Goal: Information Seeking & Learning: Understand process/instructions

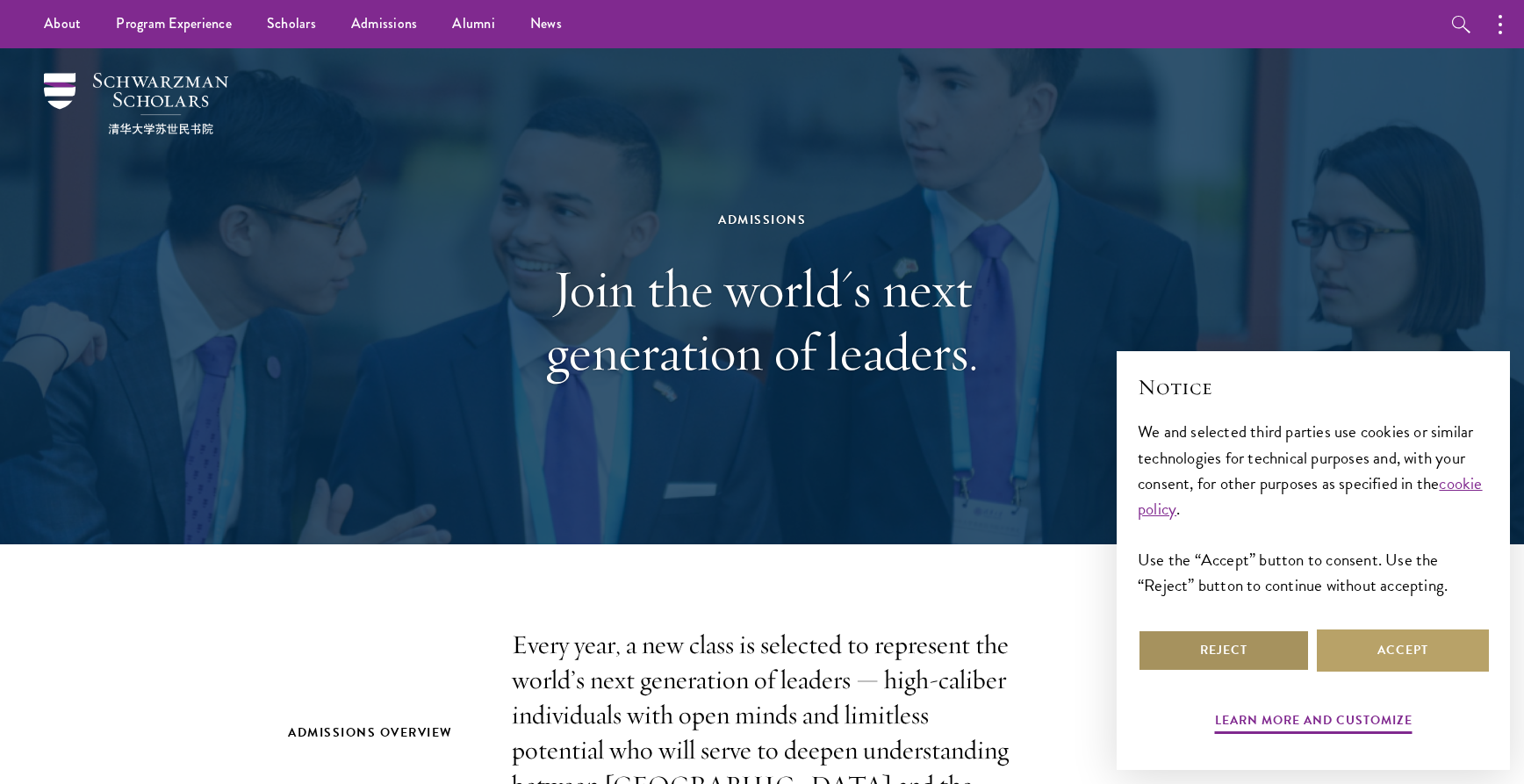
click at [1228, 656] on button "Reject" at bounding box center [1224, 651] width 172 height 42
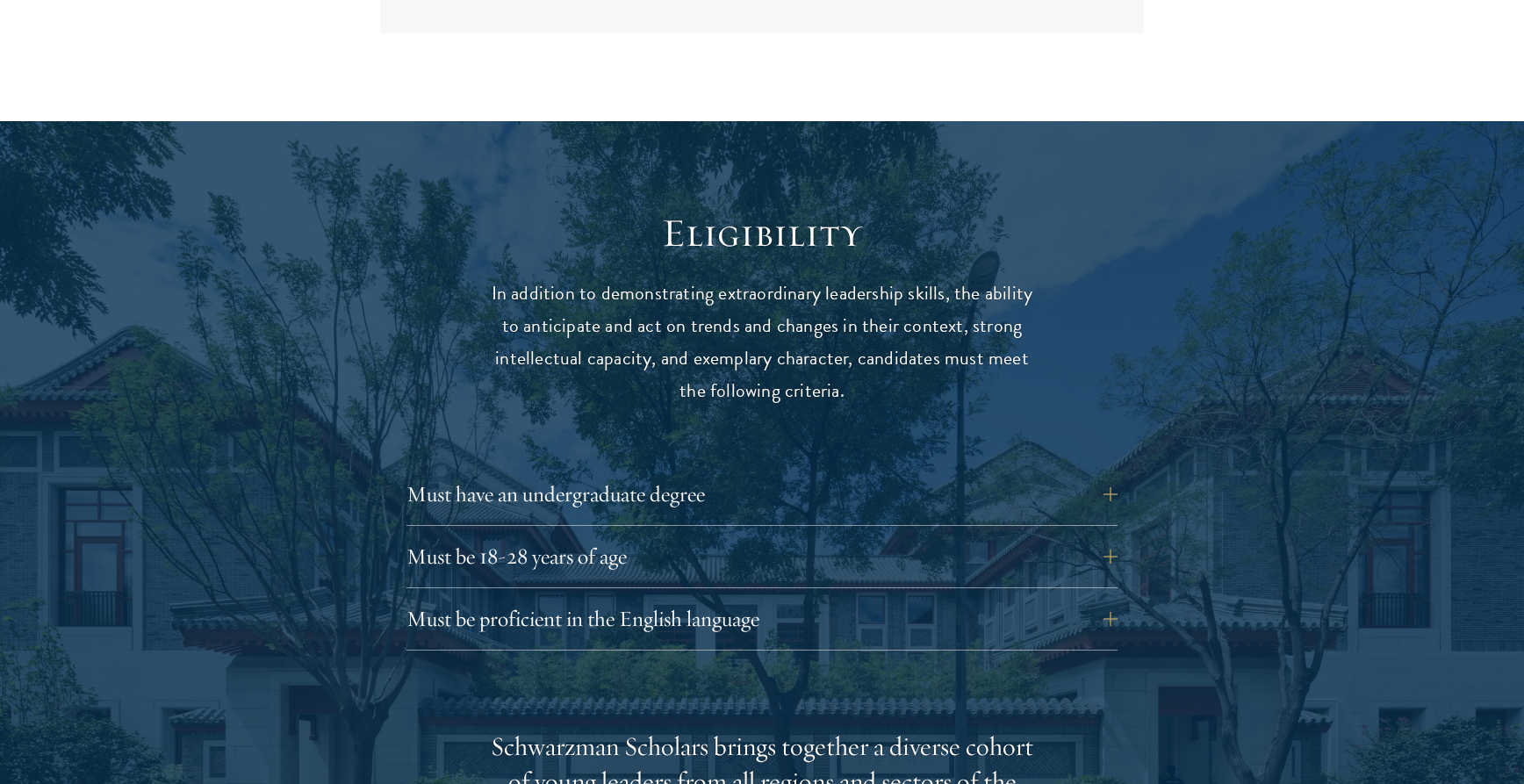
scroll to position [2478, 0]
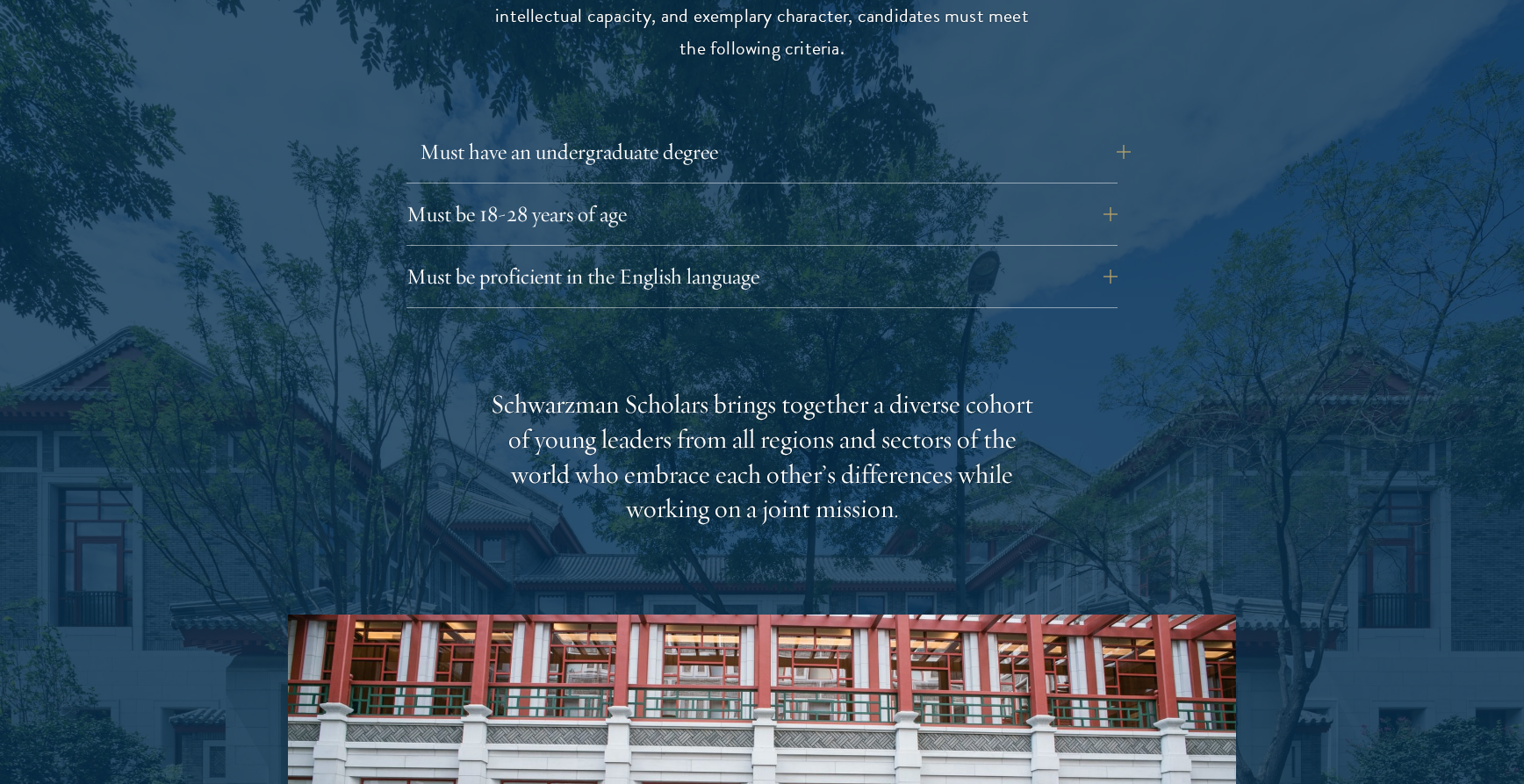
click at [657, 130] on button "Must have an undergraduate degree" at bounding box center [775, 152] width 711 height 42
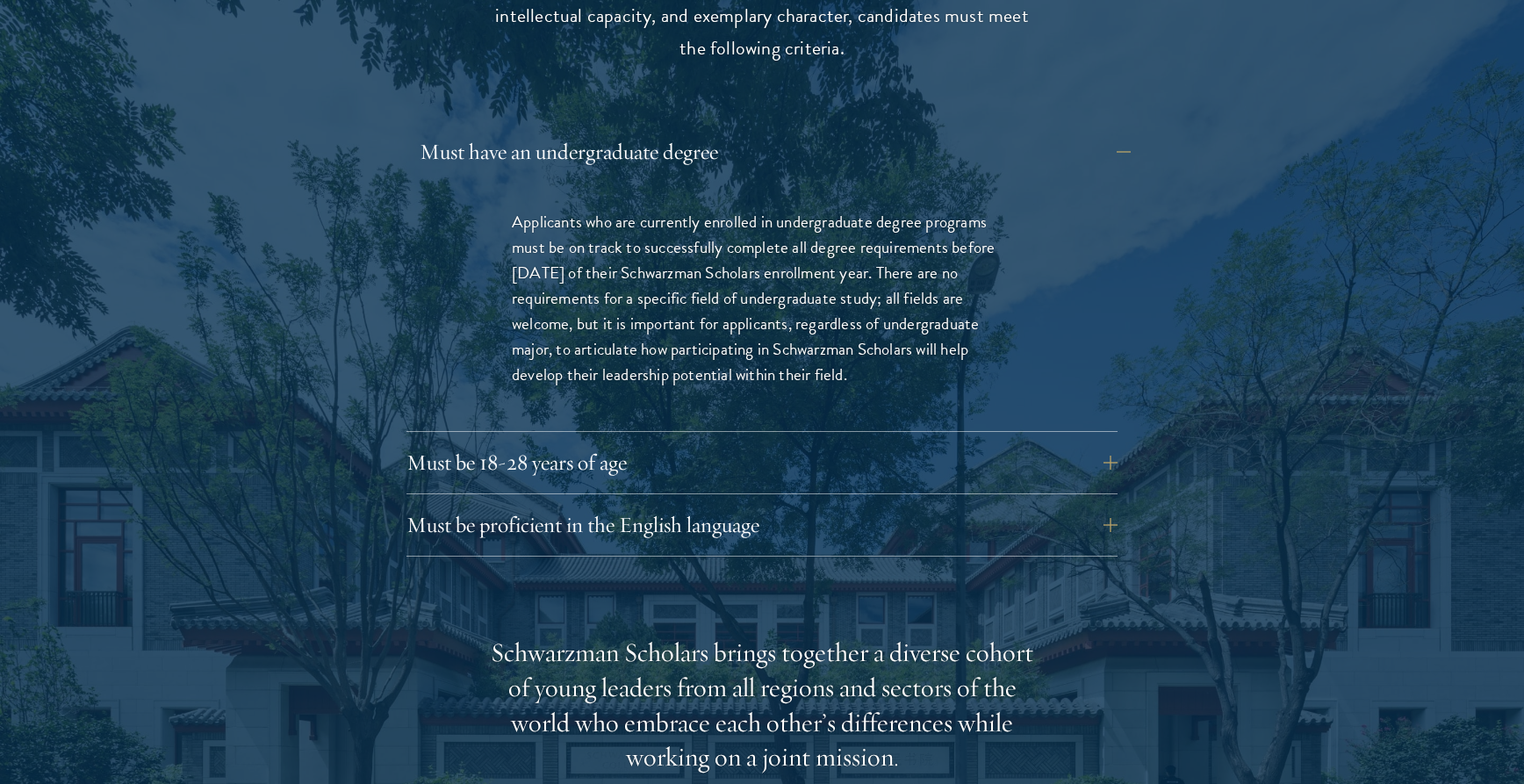
click at [657, 130] on button "Must have an undergraduate degree" at bounding box center [775, 152] width 711 height 42
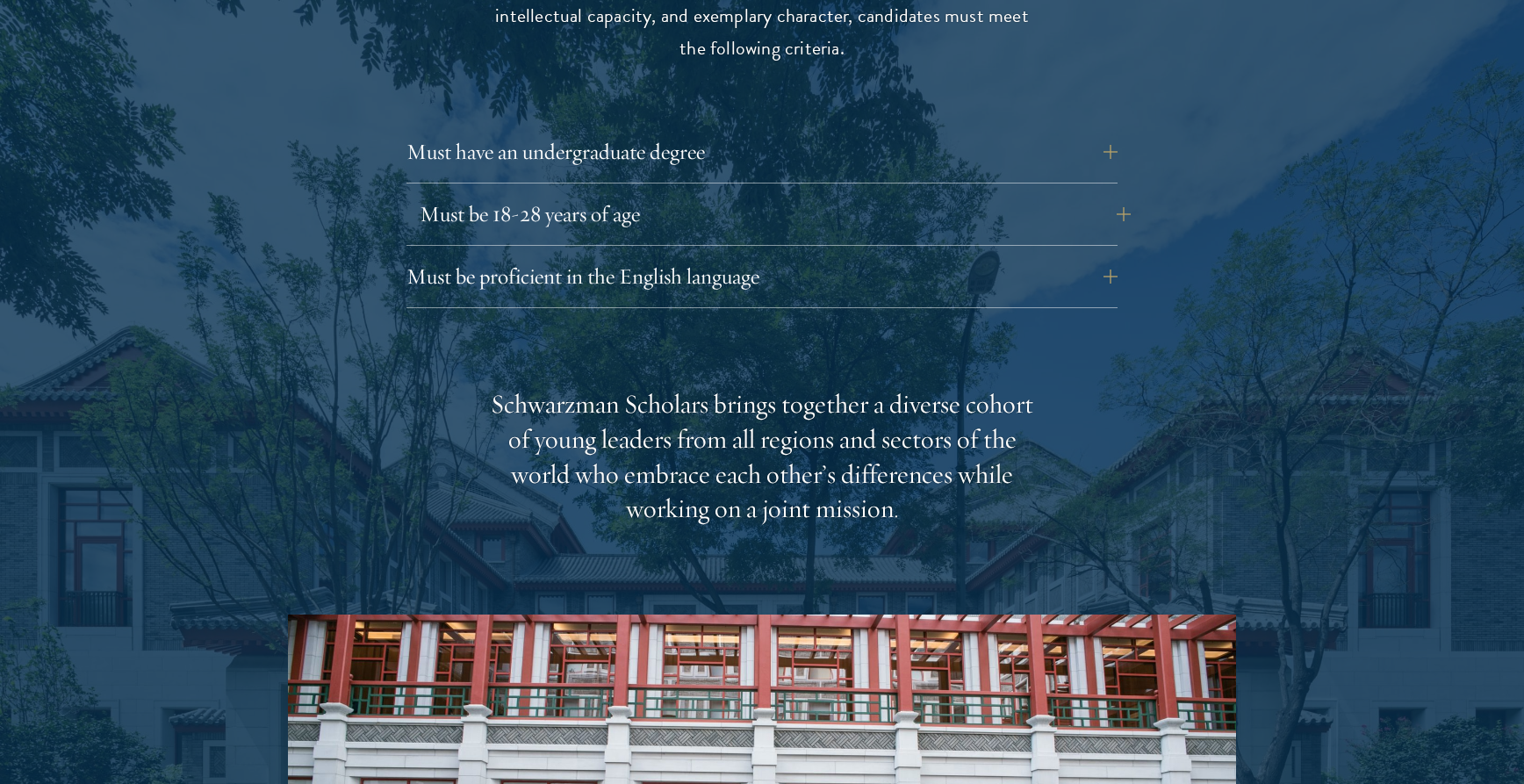
click at [703, 193] on button "Must be 18-28 years of age" at bounding box center [775, 214] width 711 height 42
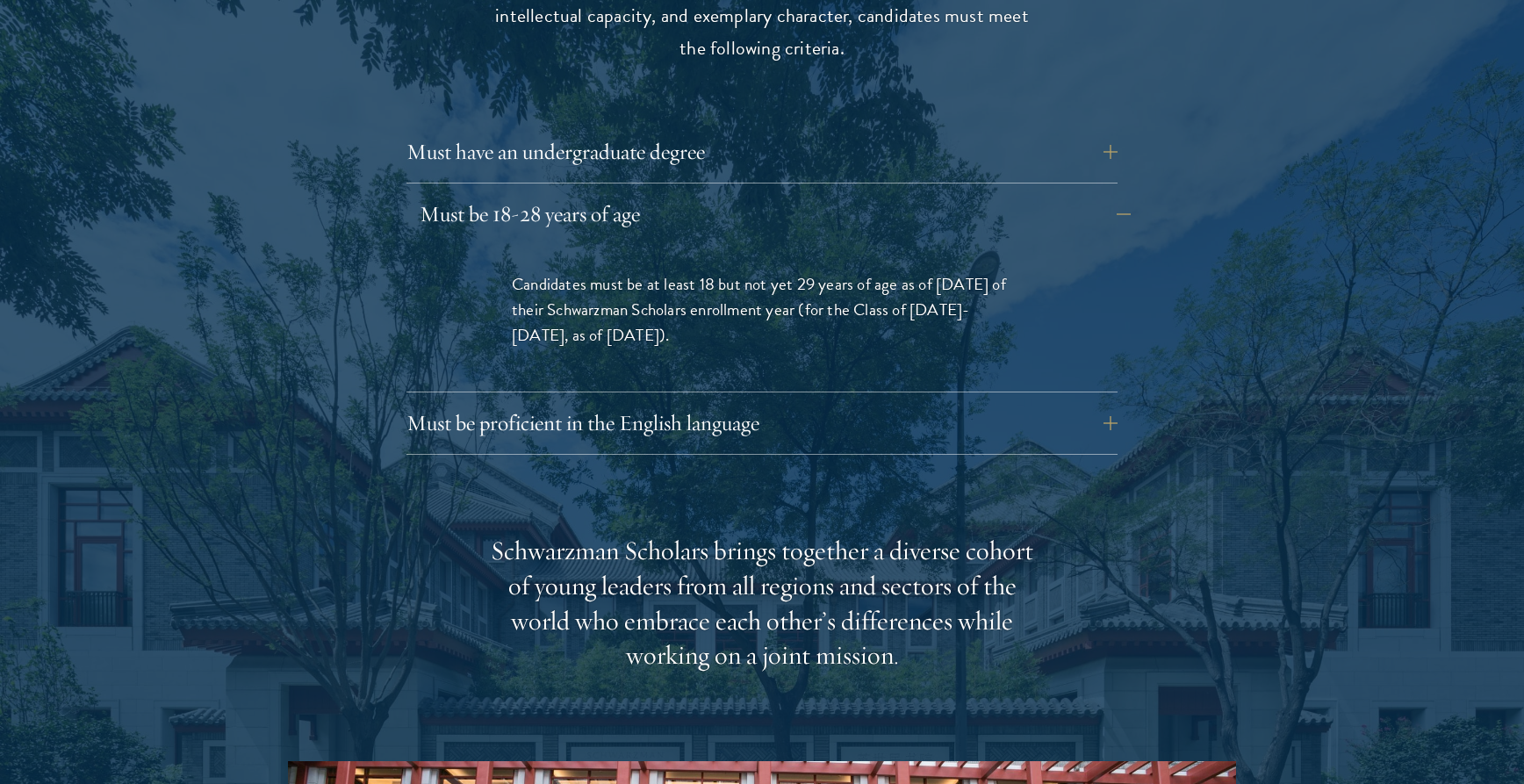
click at [703, 193] on button "Must be 18-28 years of age" at bounding box center [775, 214] width 711 height 42
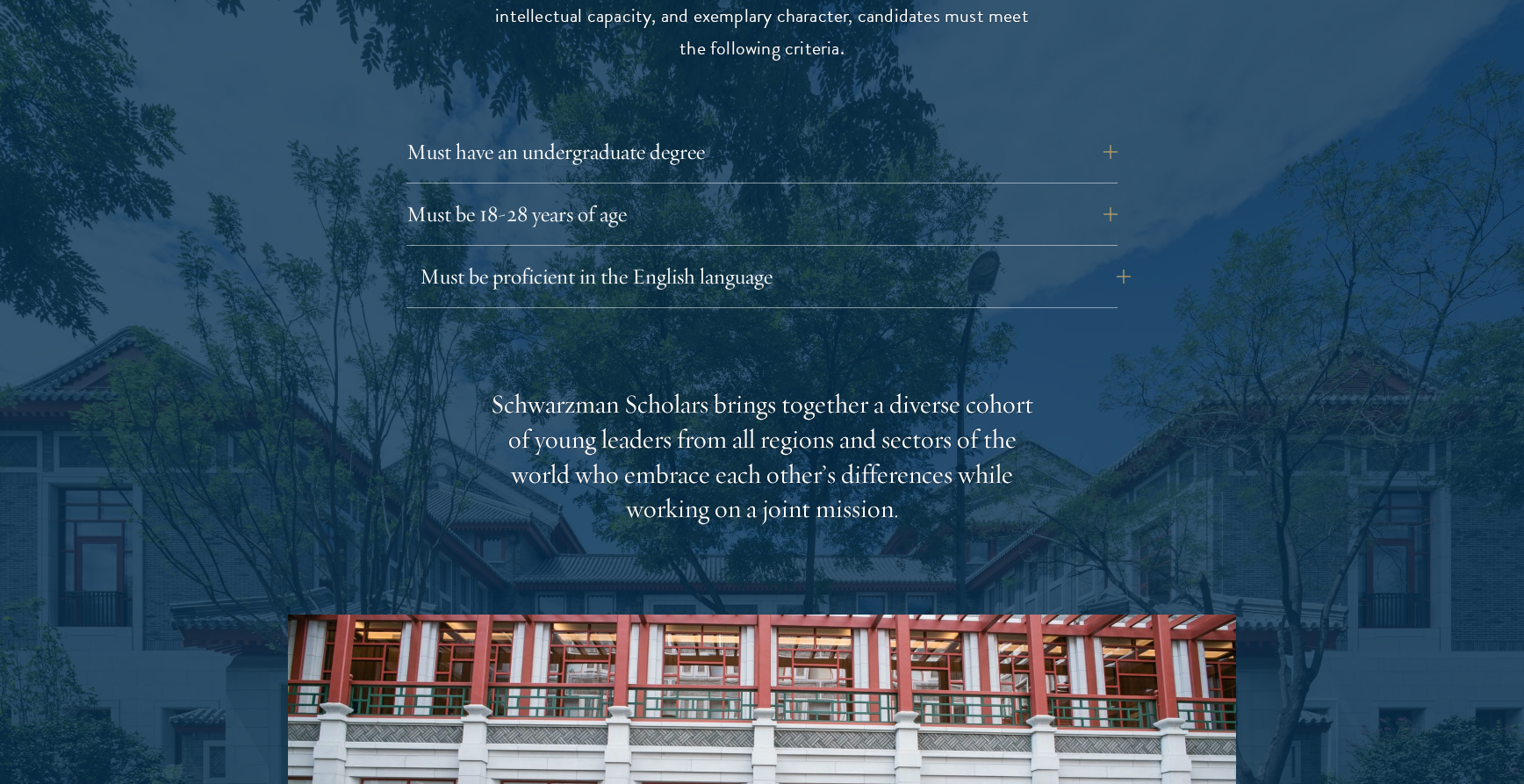
click at [698, 255] on button "Must be proficient in the English language" at bounding box center [775, 276] width 711 height 42
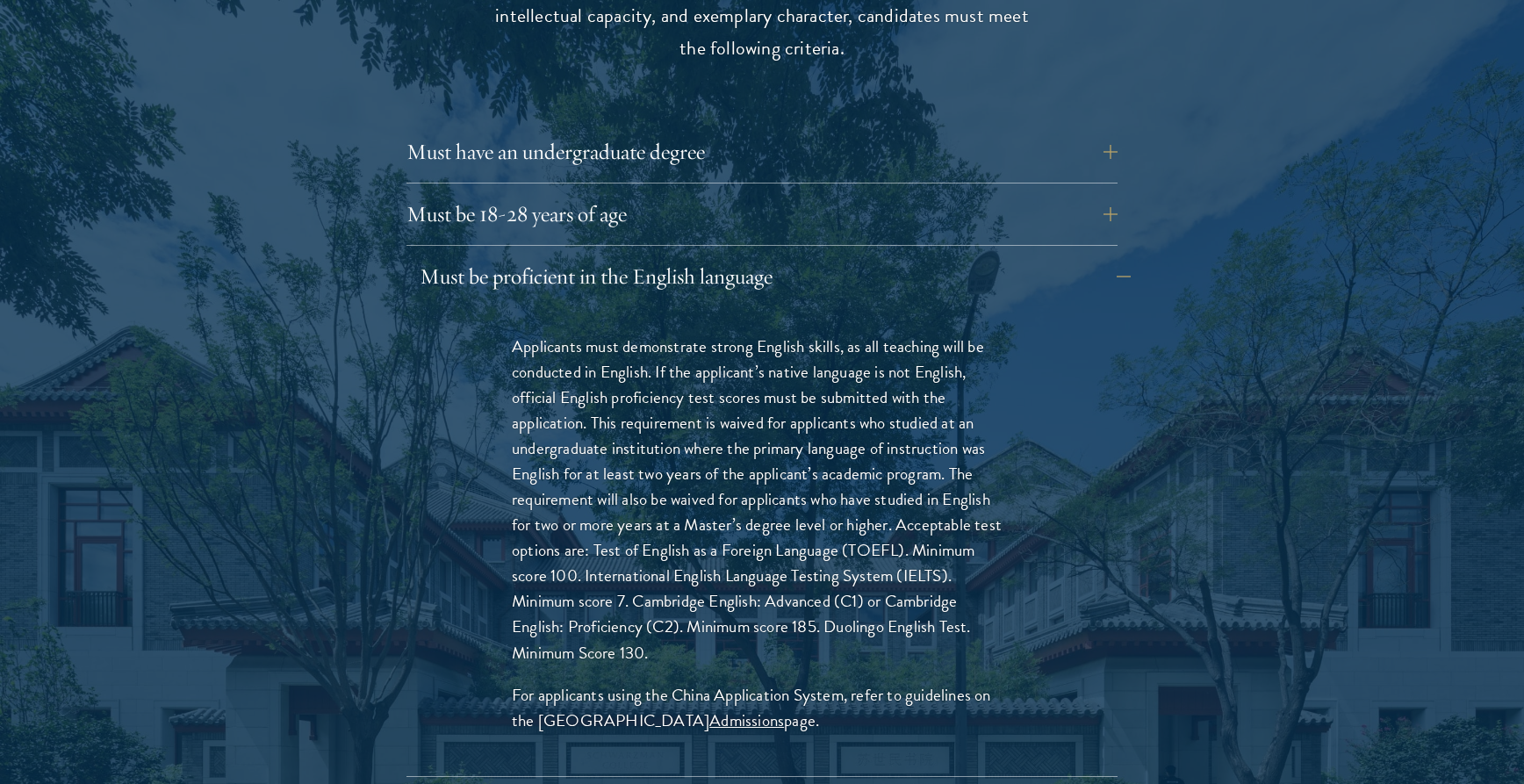
click at [698, 255] on button "Must be proficient in the English language" at bounding box center [775, 276] width 711 height 42
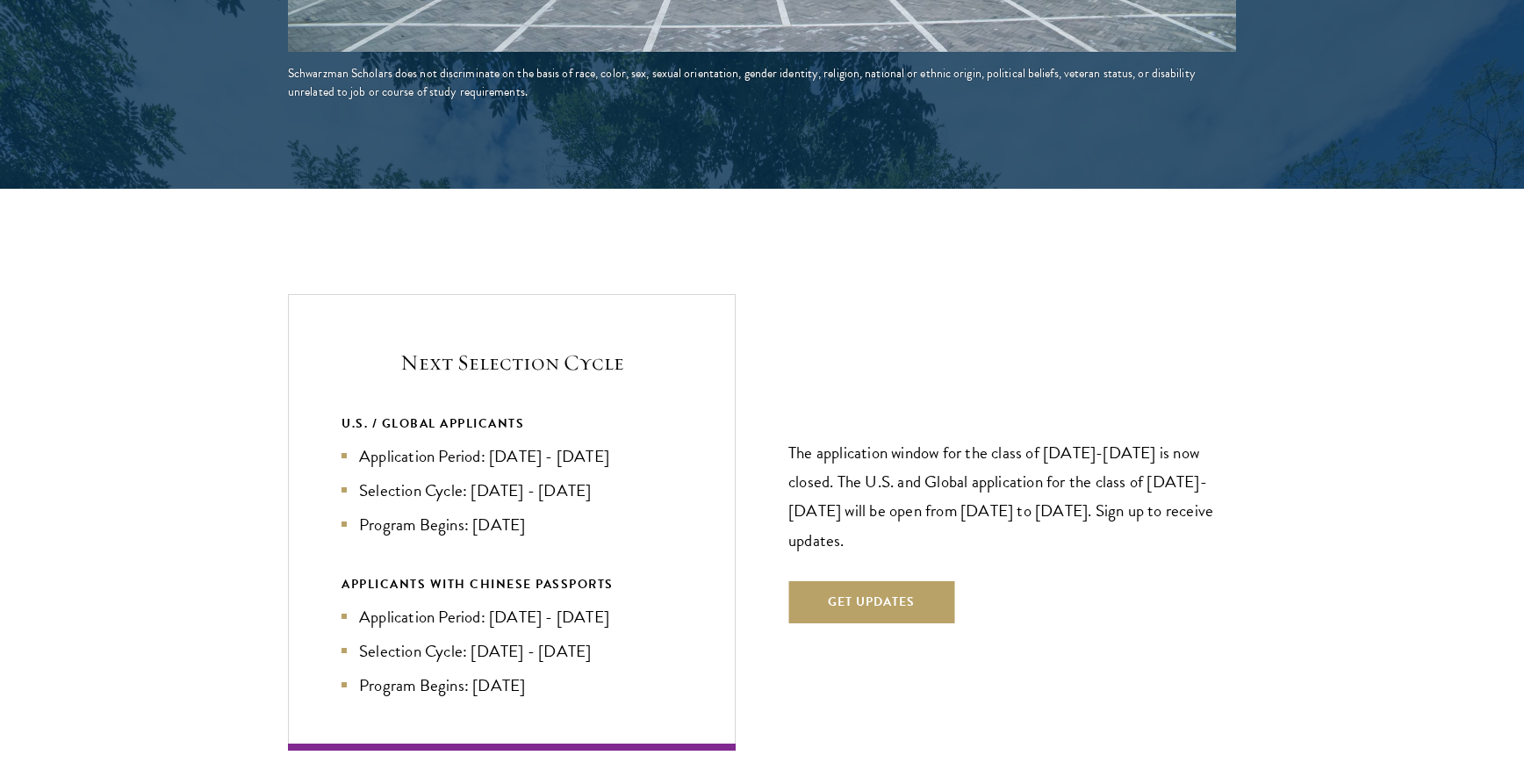
scroll to position [3639, 0]
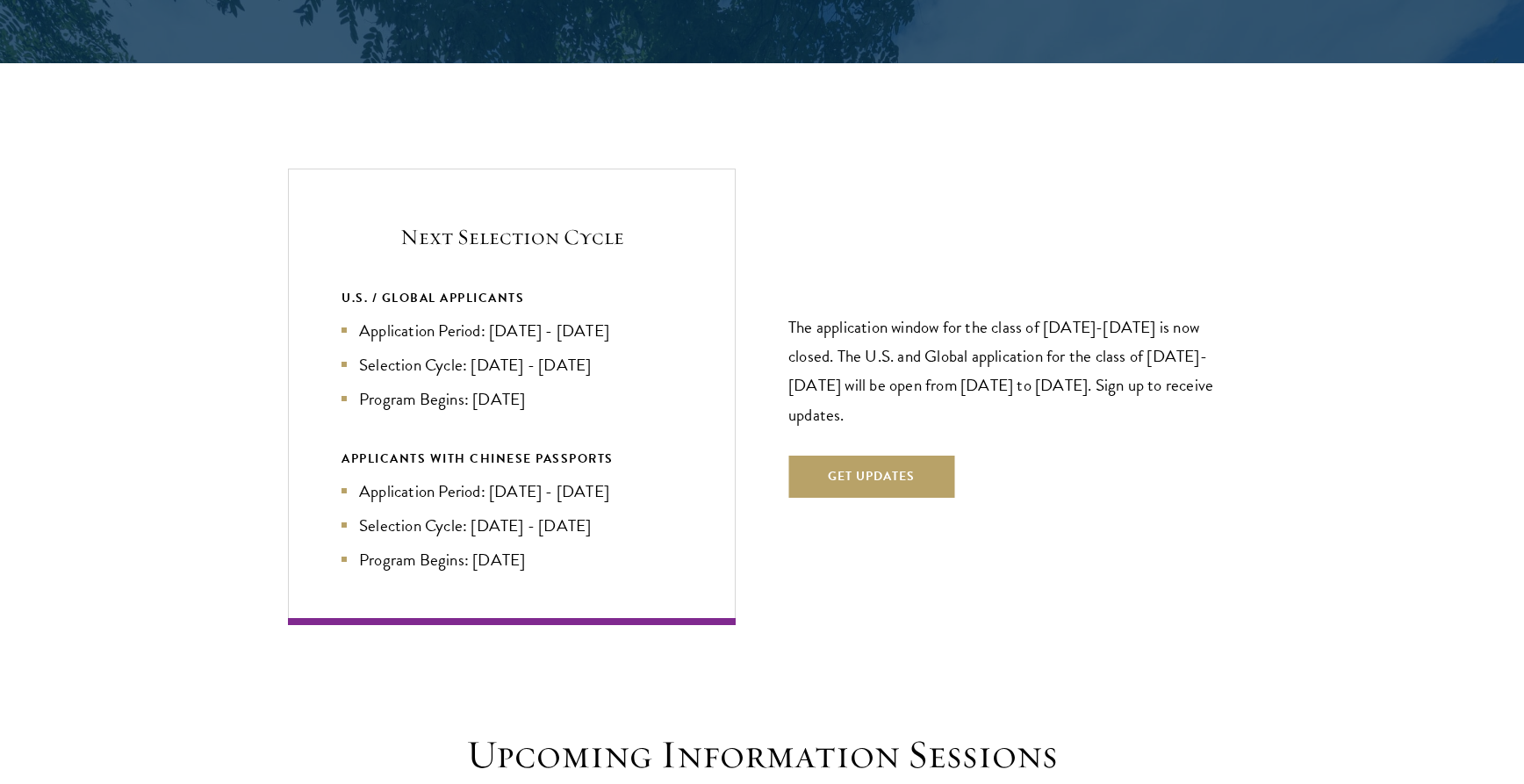
drag, startPoint x: 550, startPoint y: 276, endPoint x: 635, endPoint y: 280, distance: 85.1
click at [635, 318] on li "Application Period: [DATE] - [DATE]" at bounding box center [512, 330] width 341 height 25
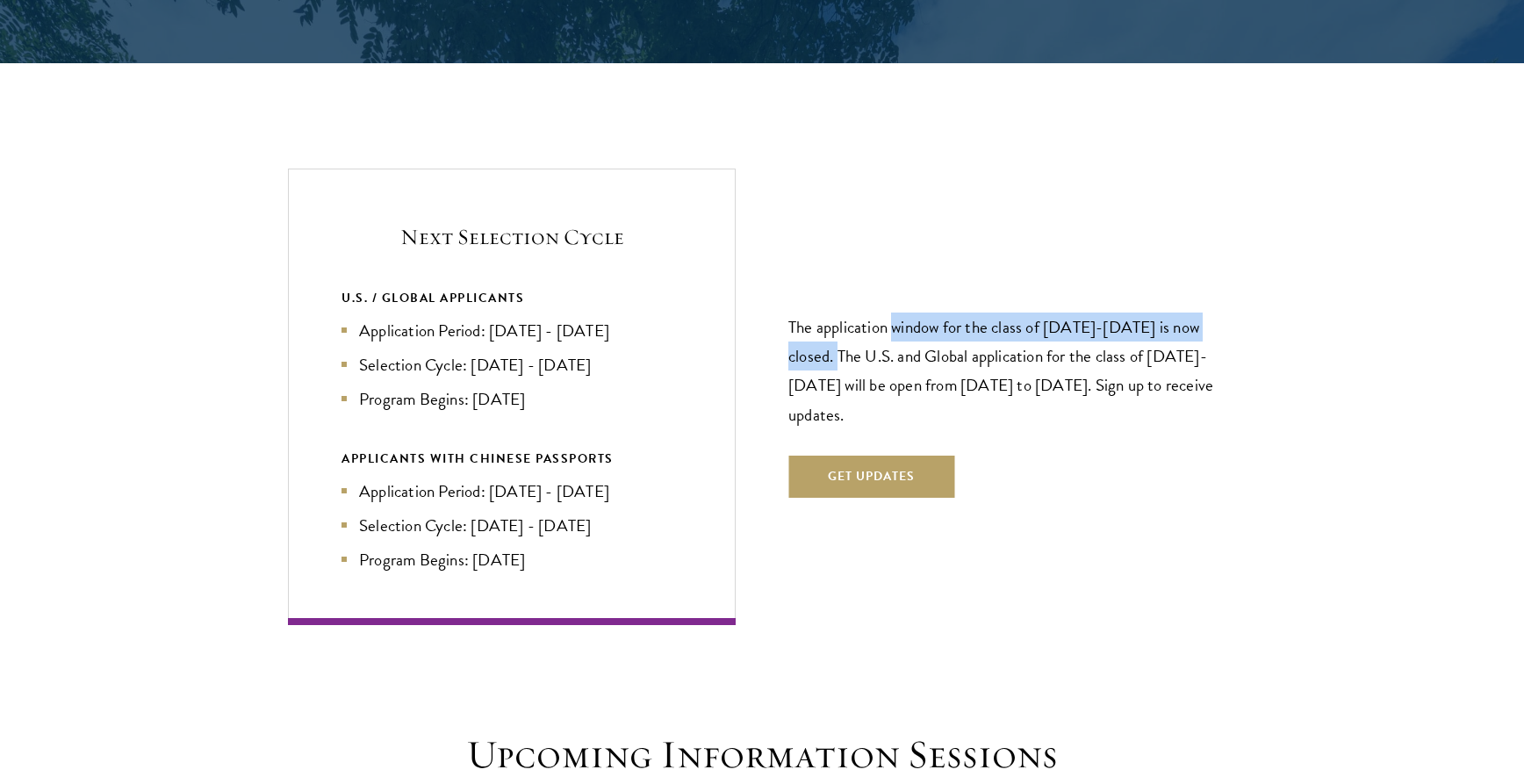
drag, startPoint x: 815, startPoint y: 293, endPoint x: 893, endPoint y: 280, distance: 79.1
click at [893, 313] on p "The application window for the class of [DATE]-[DATE] is now closed. The U.S. a…" at bounding box center [1012, 371] width 448 height 116
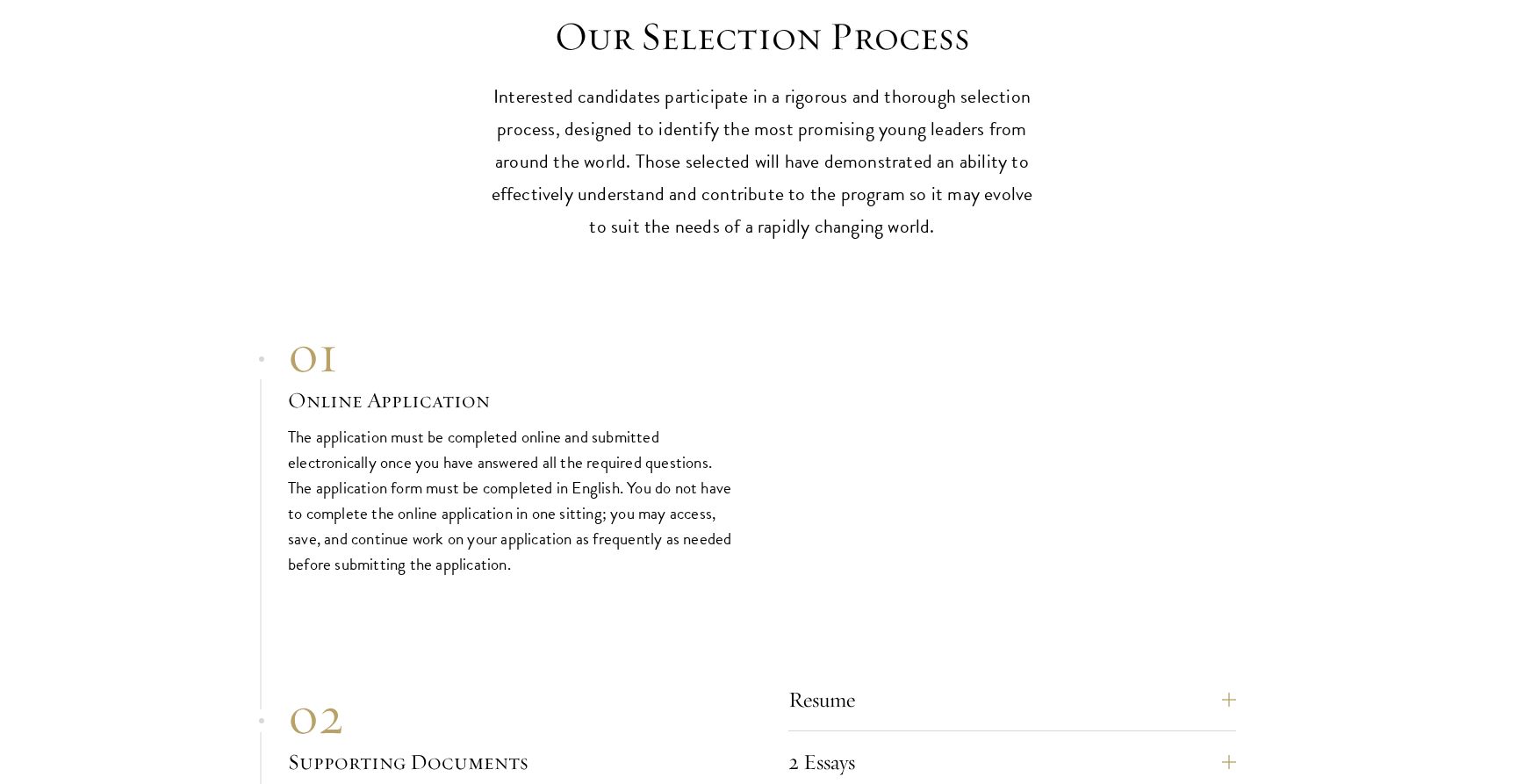
scroll to position [5302, 0]
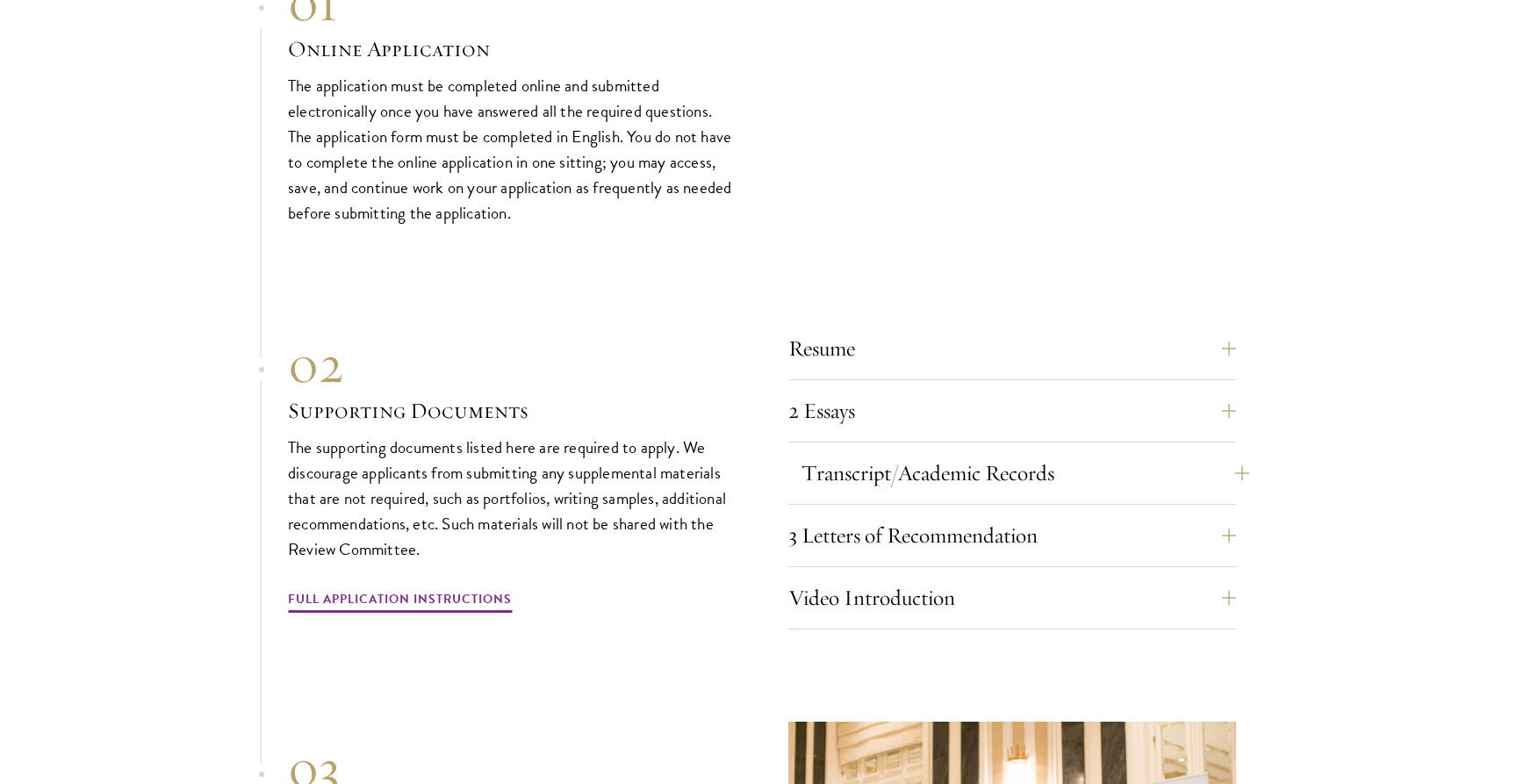
click at [958, 452] on button "Transcript/Academic Records" at bounding box center [1026, 473] width 448 height 42
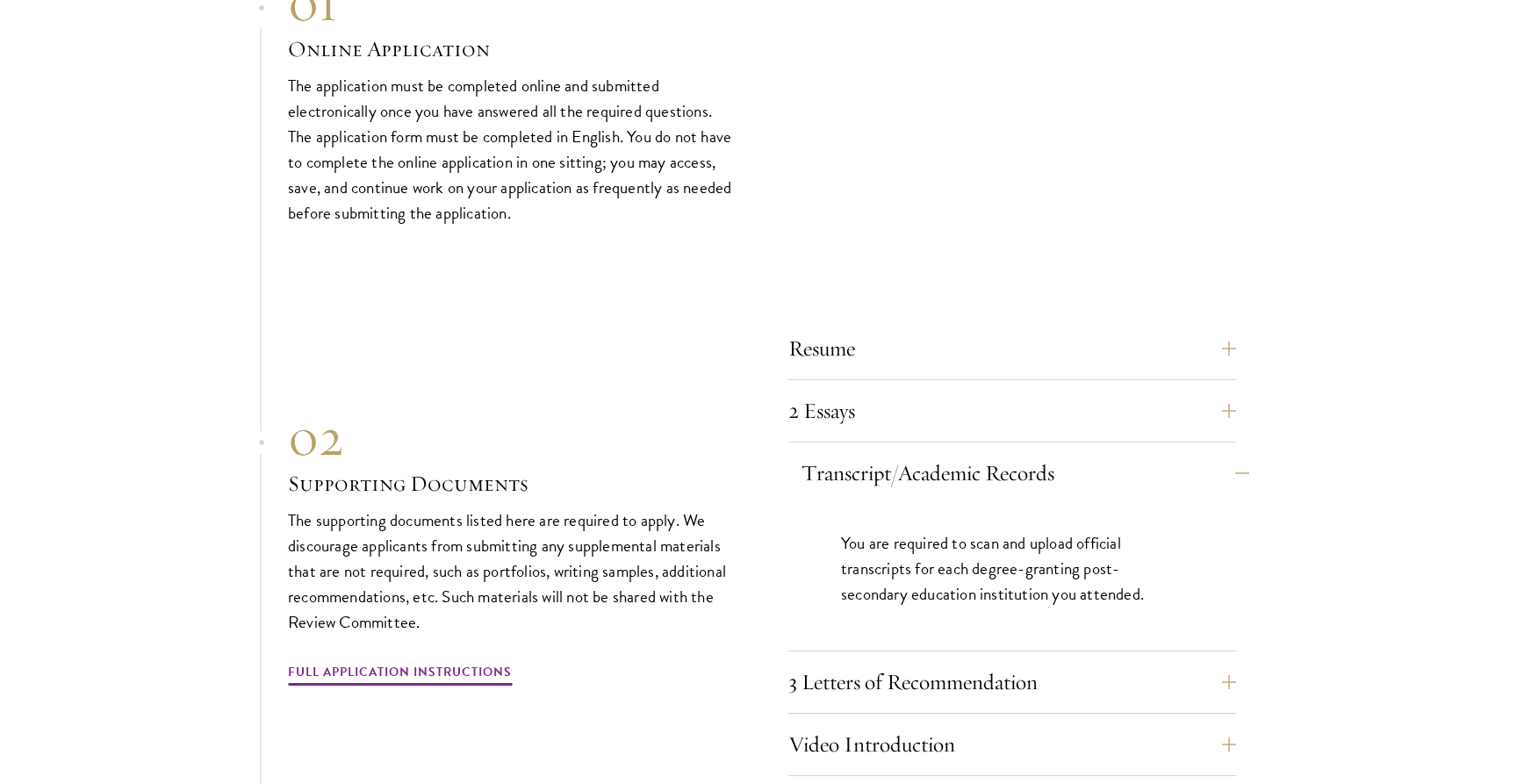
click at [958, 452] on button "Transcript/Academic Records" at bounding box center [1026, 473] width 448 height 42
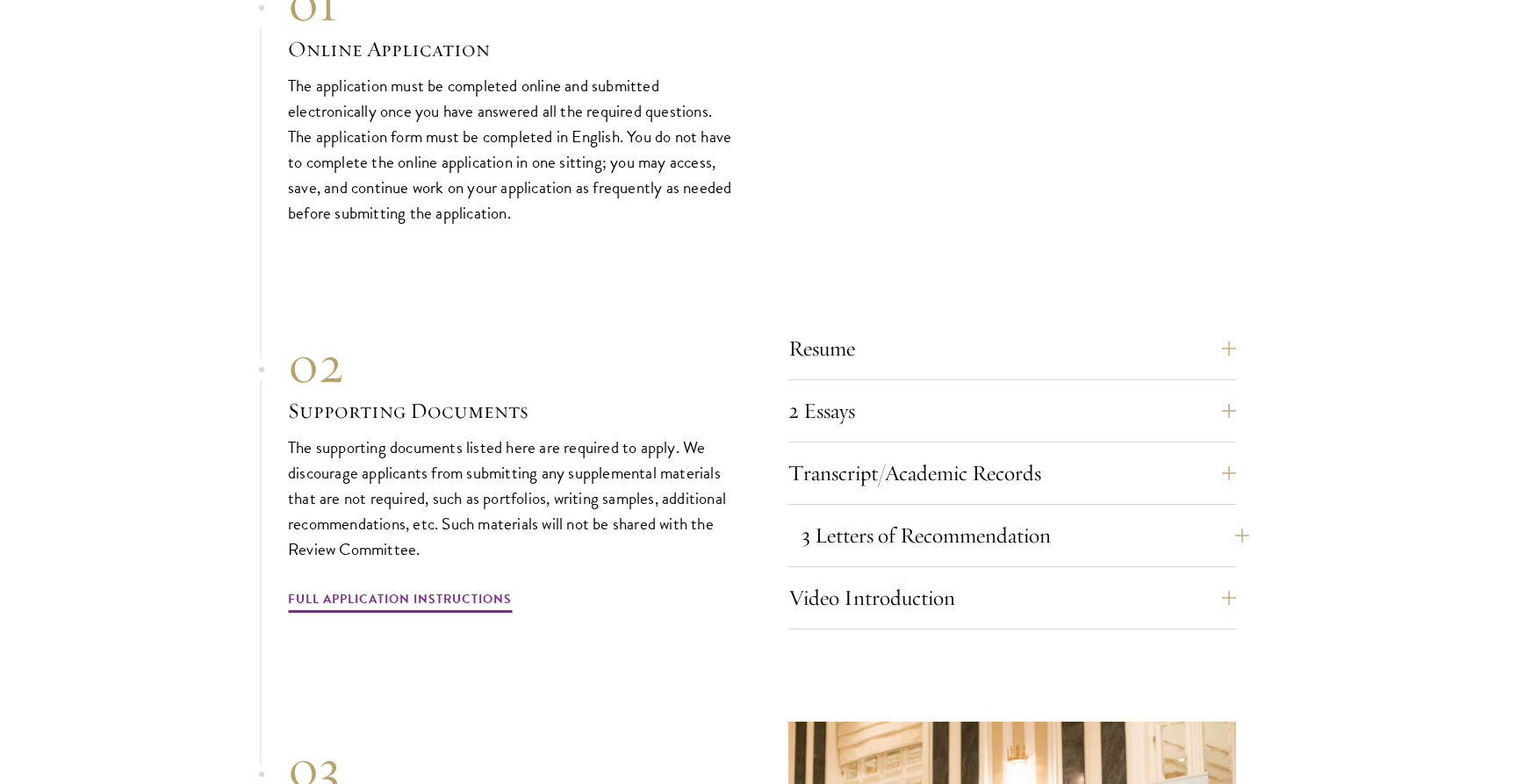
click at [969, 515] on button "3 Letters of Recommendation" at bounding box center [1026, 536] width 448 height 42
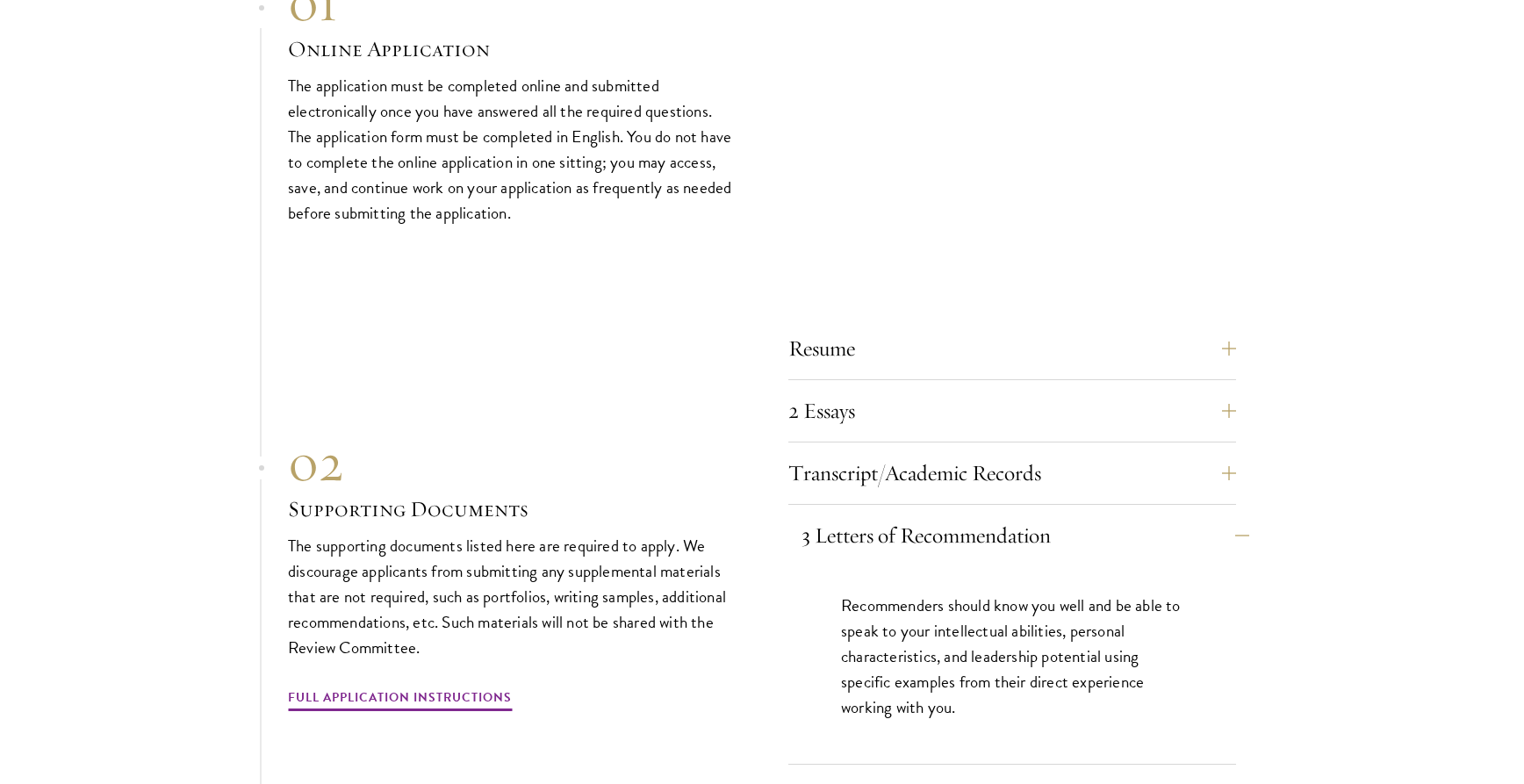
click at [976, 515] on button "3 Letters of Recommendation" at bounding box center [1026, 536] width 448 height 42
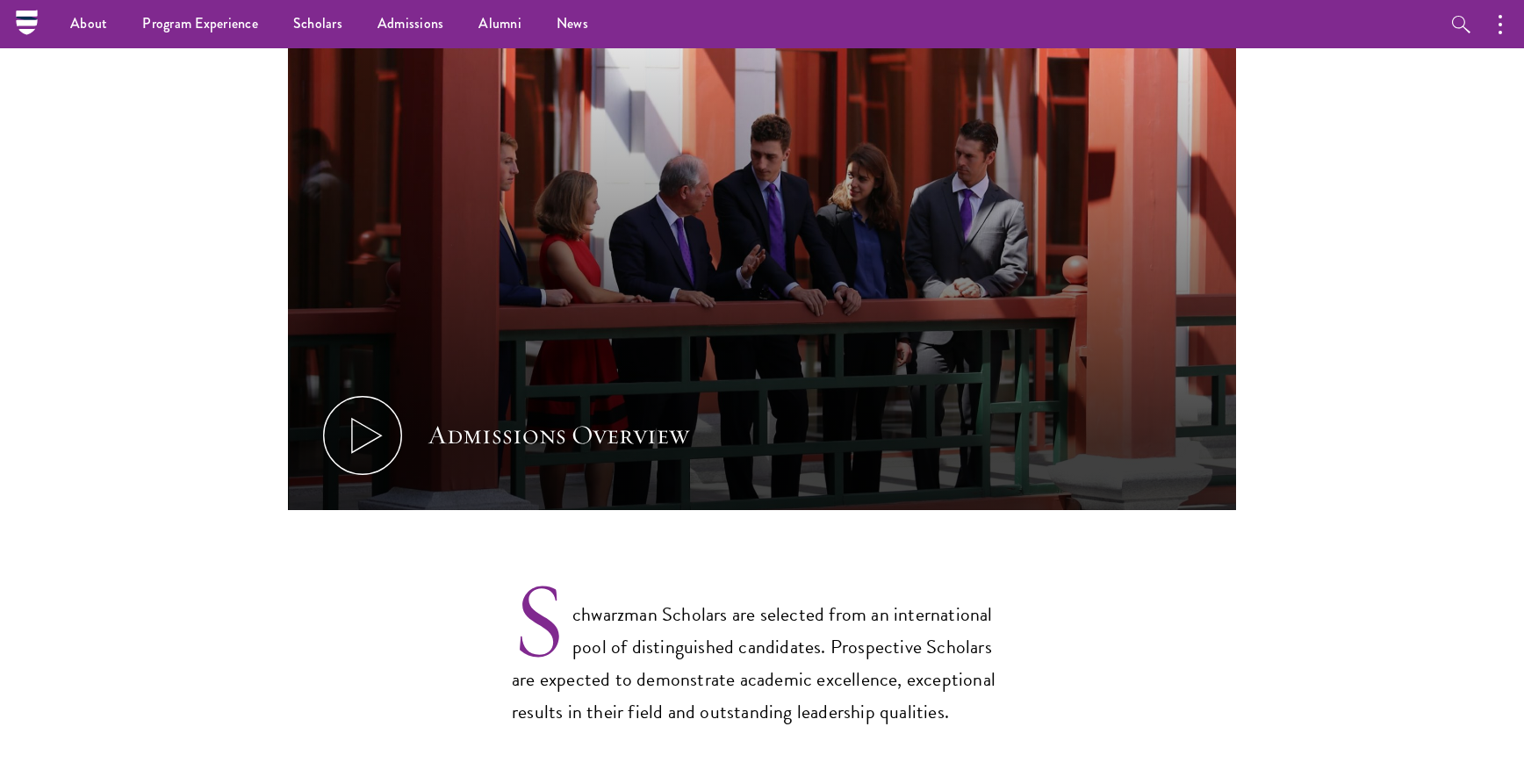
scroll to position [0, 0]
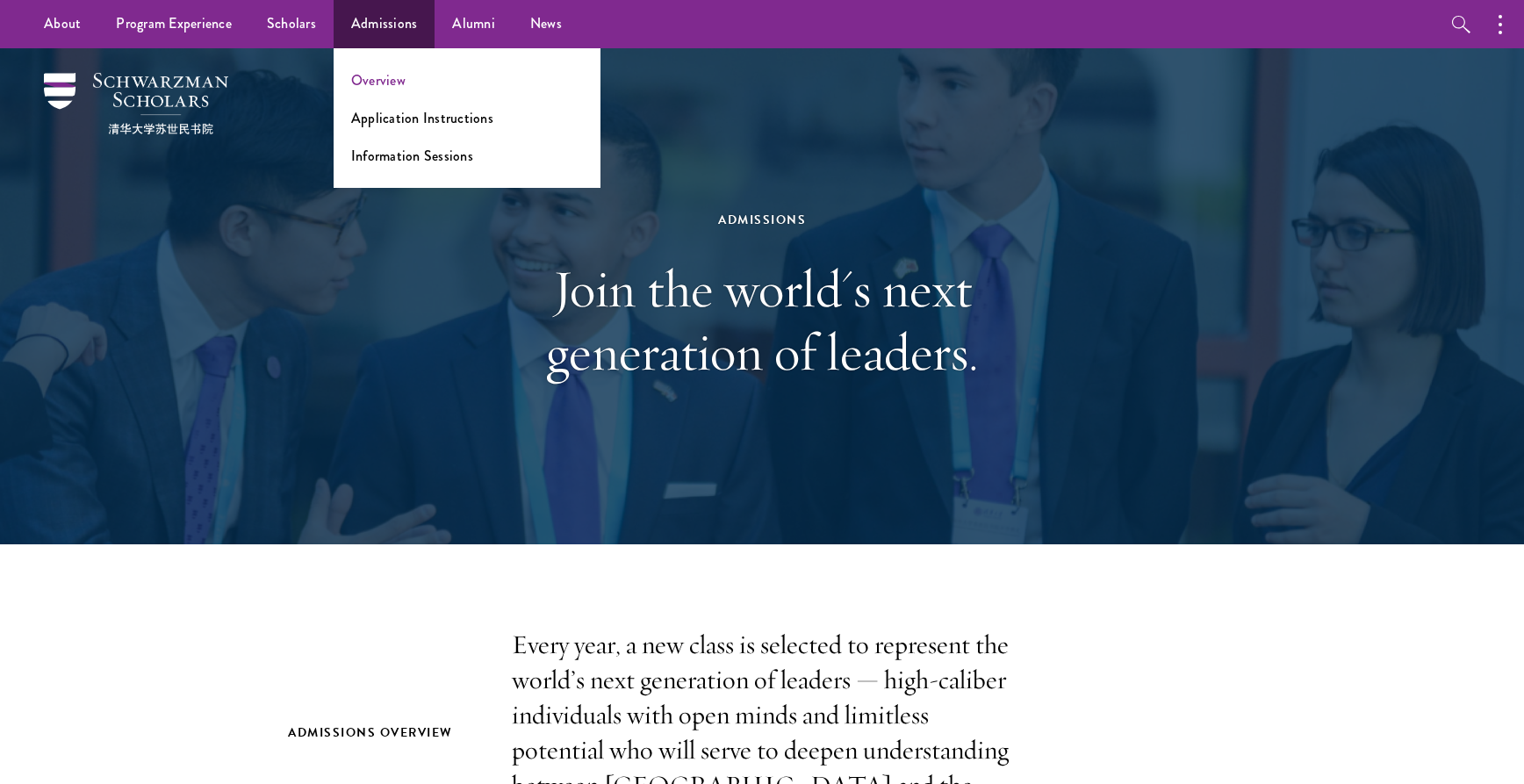
click at [386, 79] on link "Overview" at bounding box center [379, 80] width 54 height 20
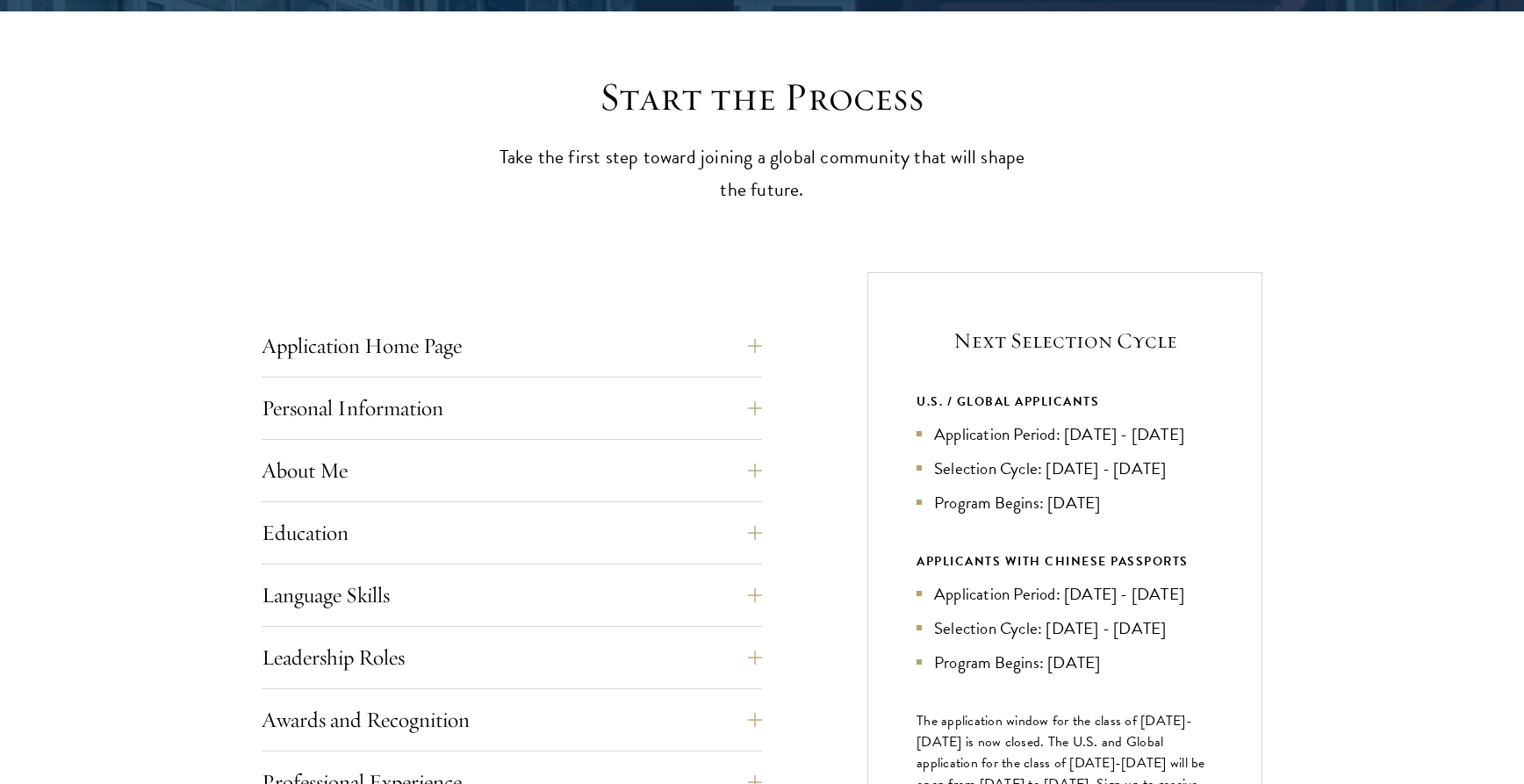
scroll to position [573, 0]
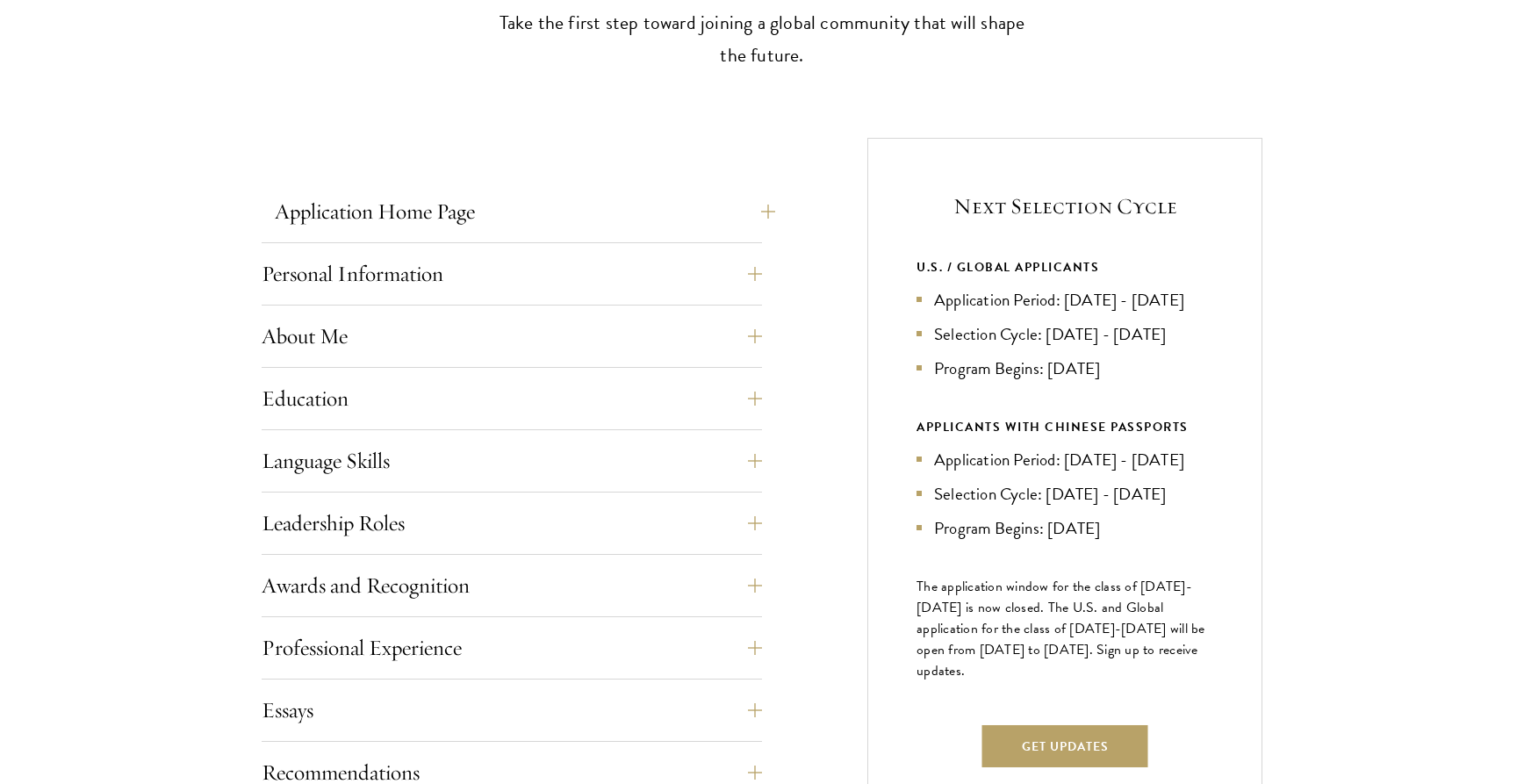
click at [729, 207] on button "Application Home Page" at bounding box center [524, 211] width 500 height 42
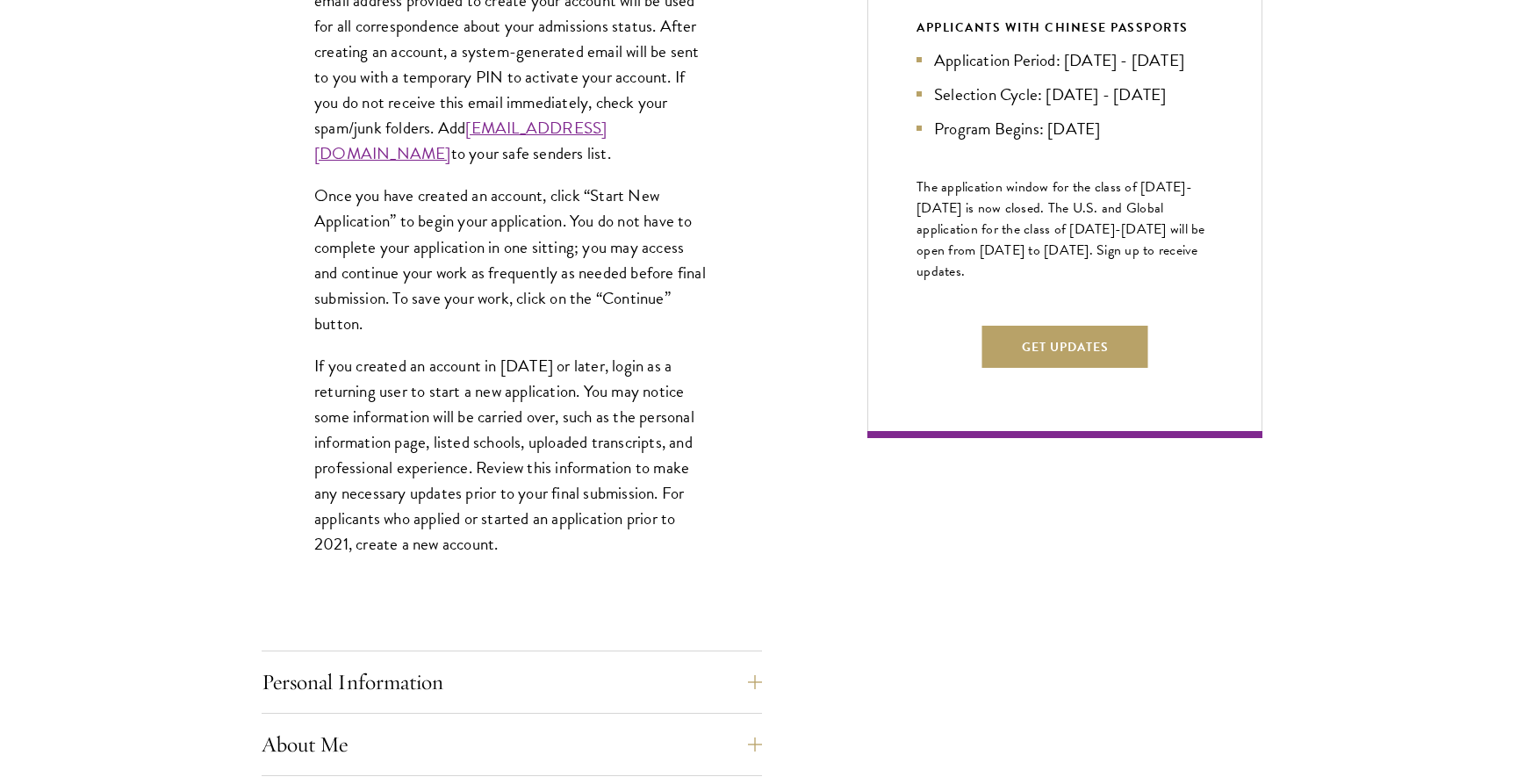
scroll to position [1038, 0]
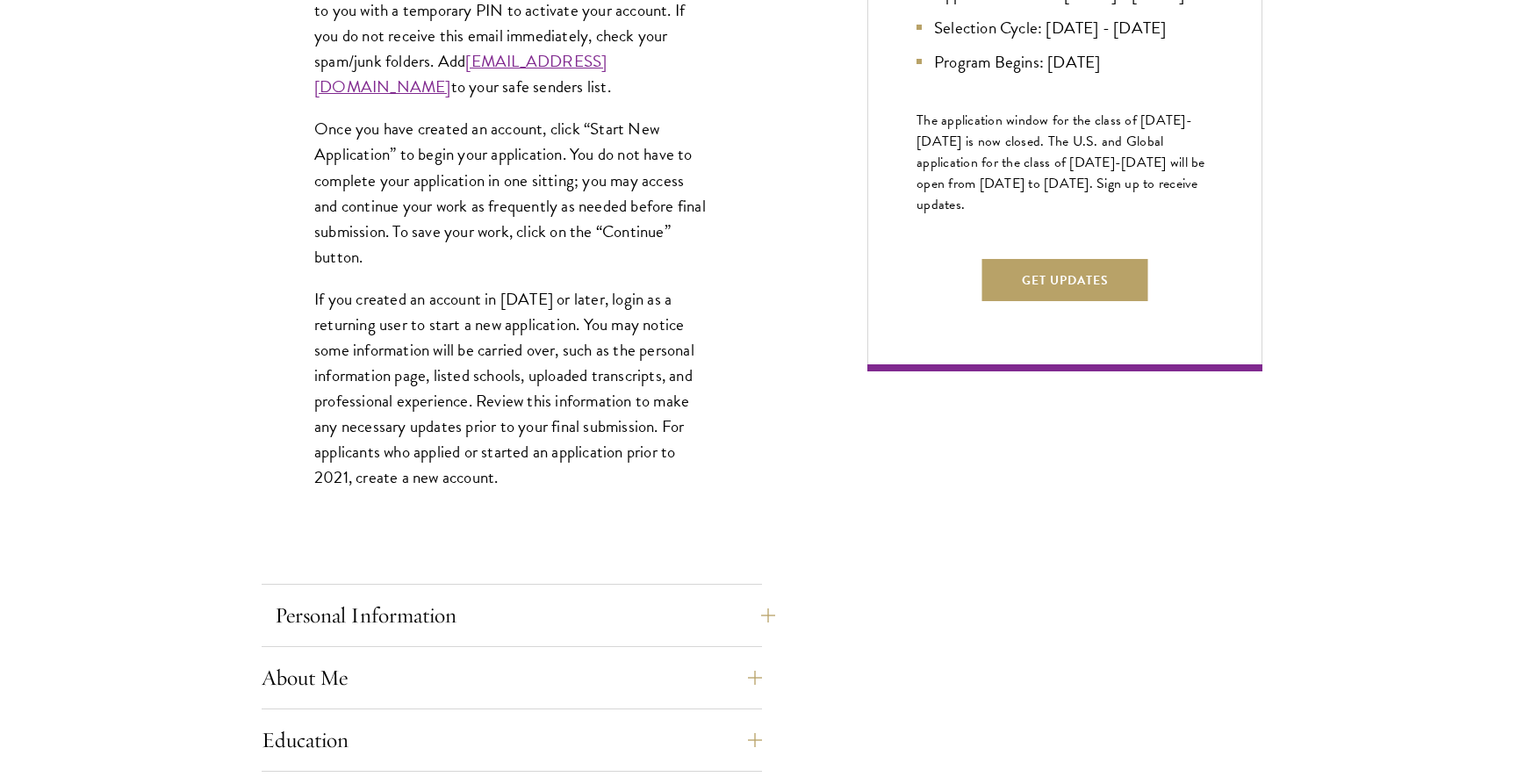
click at [460, 618] on button "Personal Information" at bounding box center [524, 615] width 500 height 42
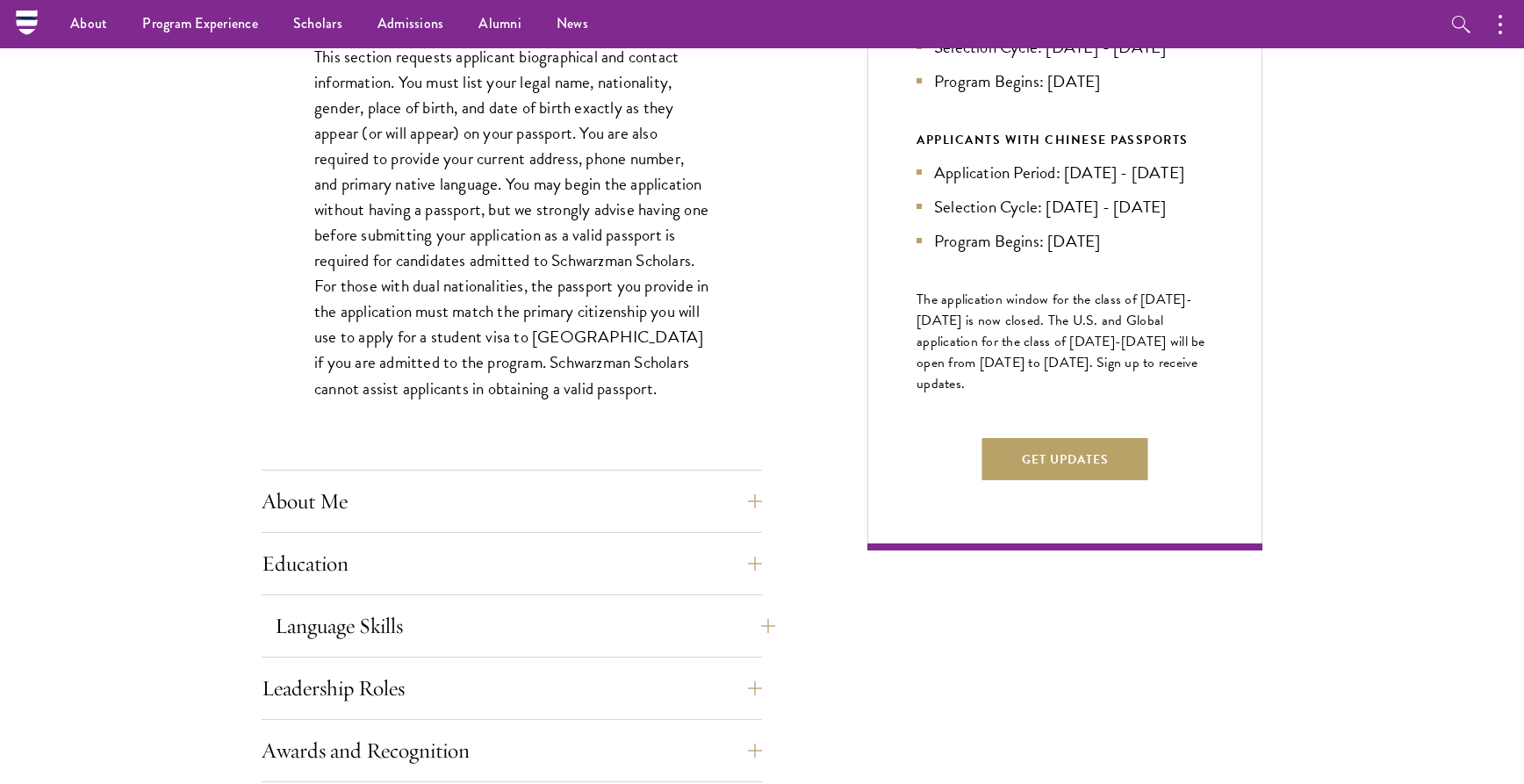
scroll to position [855, 0]
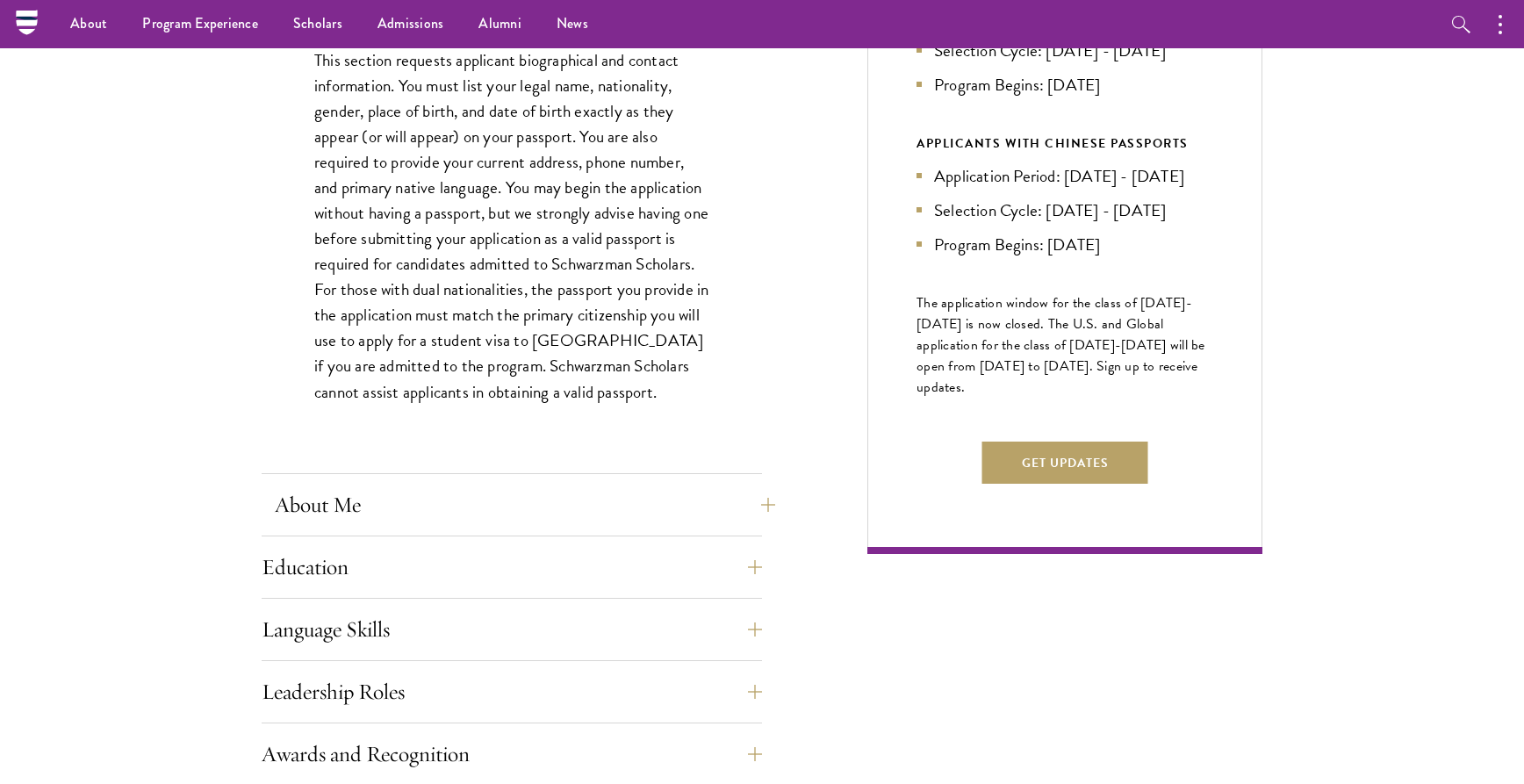
click at [366, 509] on button "About Me" at bounding box center [524, 505] width 500 height 42
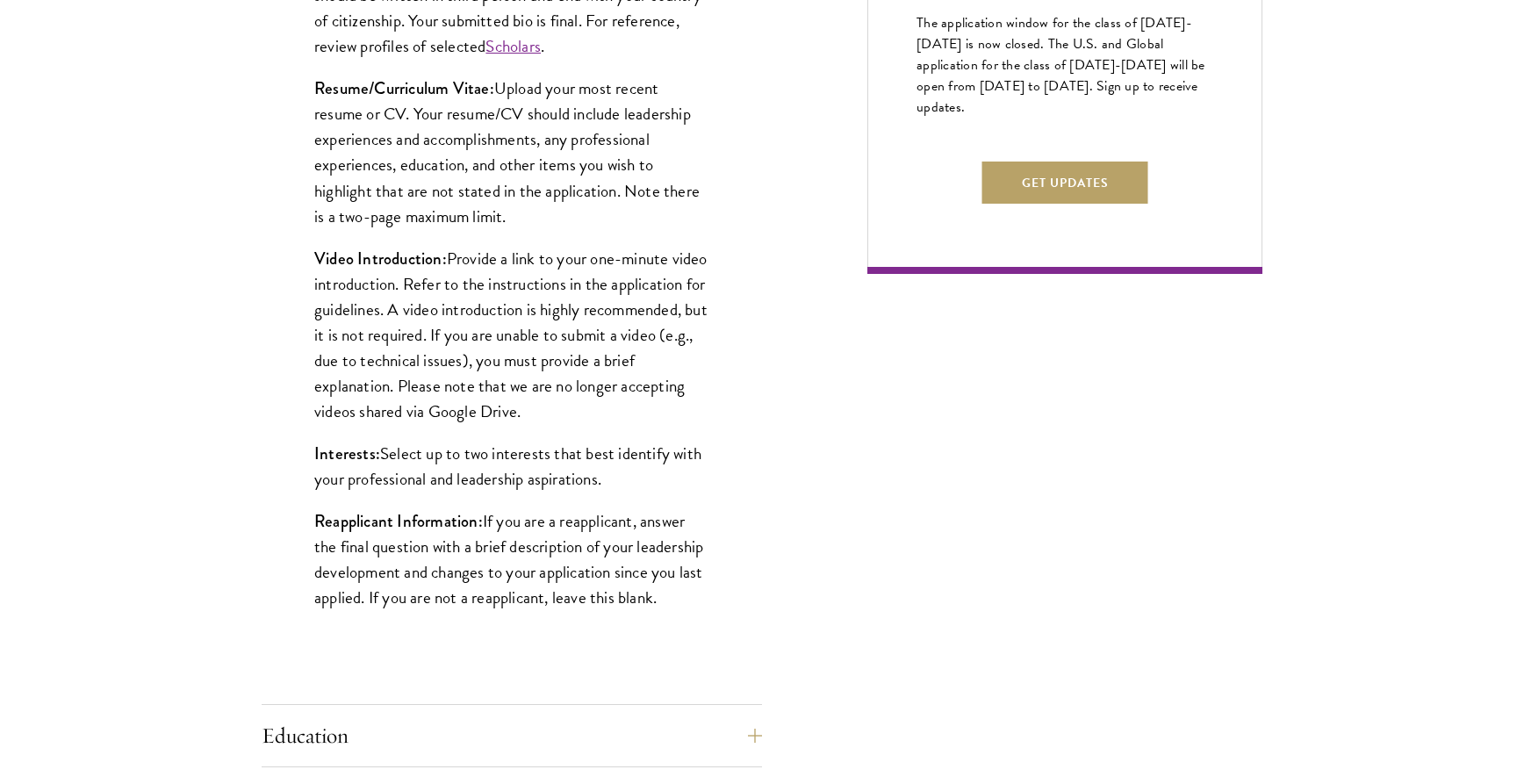
scroll to position [1284, 0]
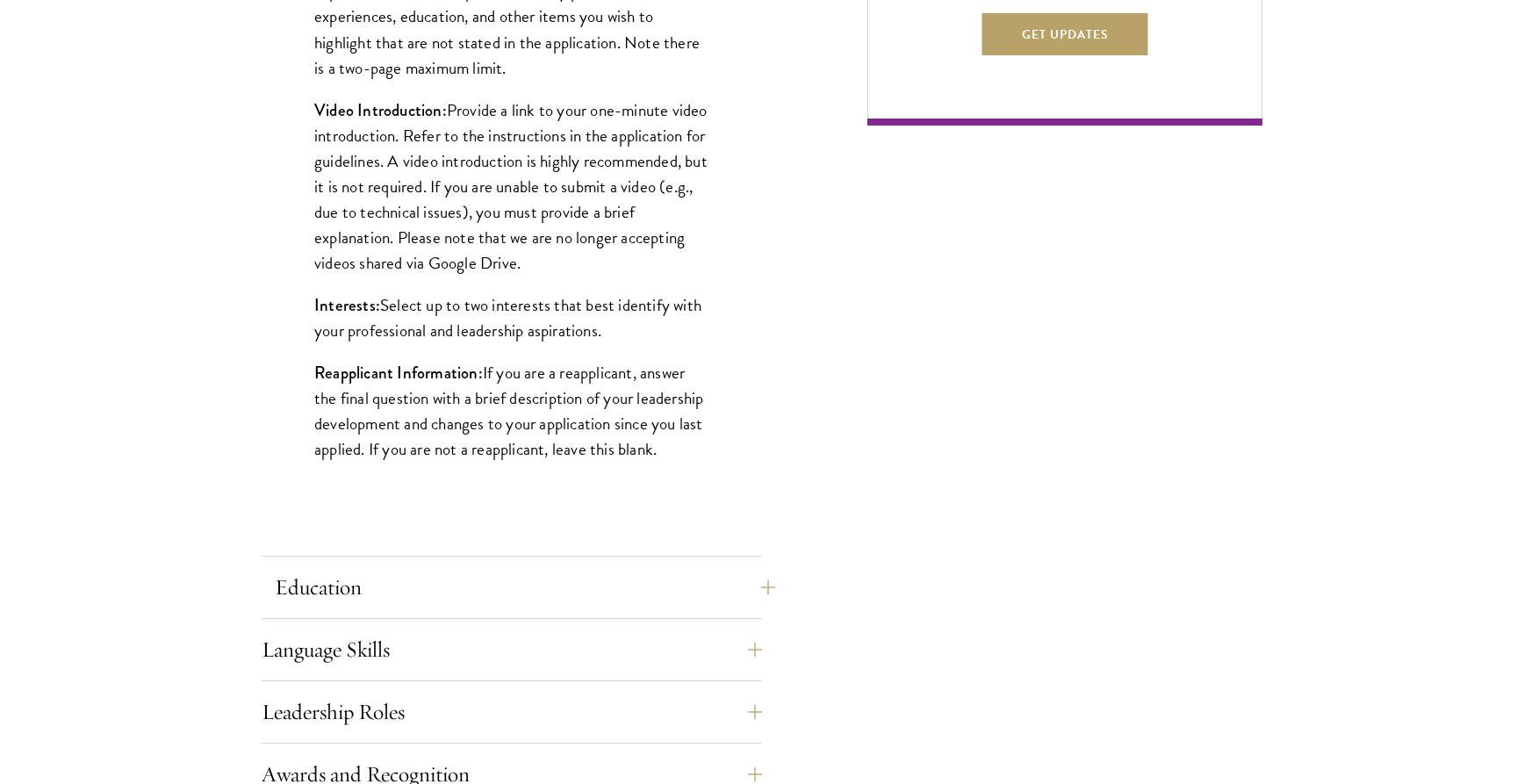
click at [368, 591] on button "Education" at bounding box center [524, 587] width 500 height 42
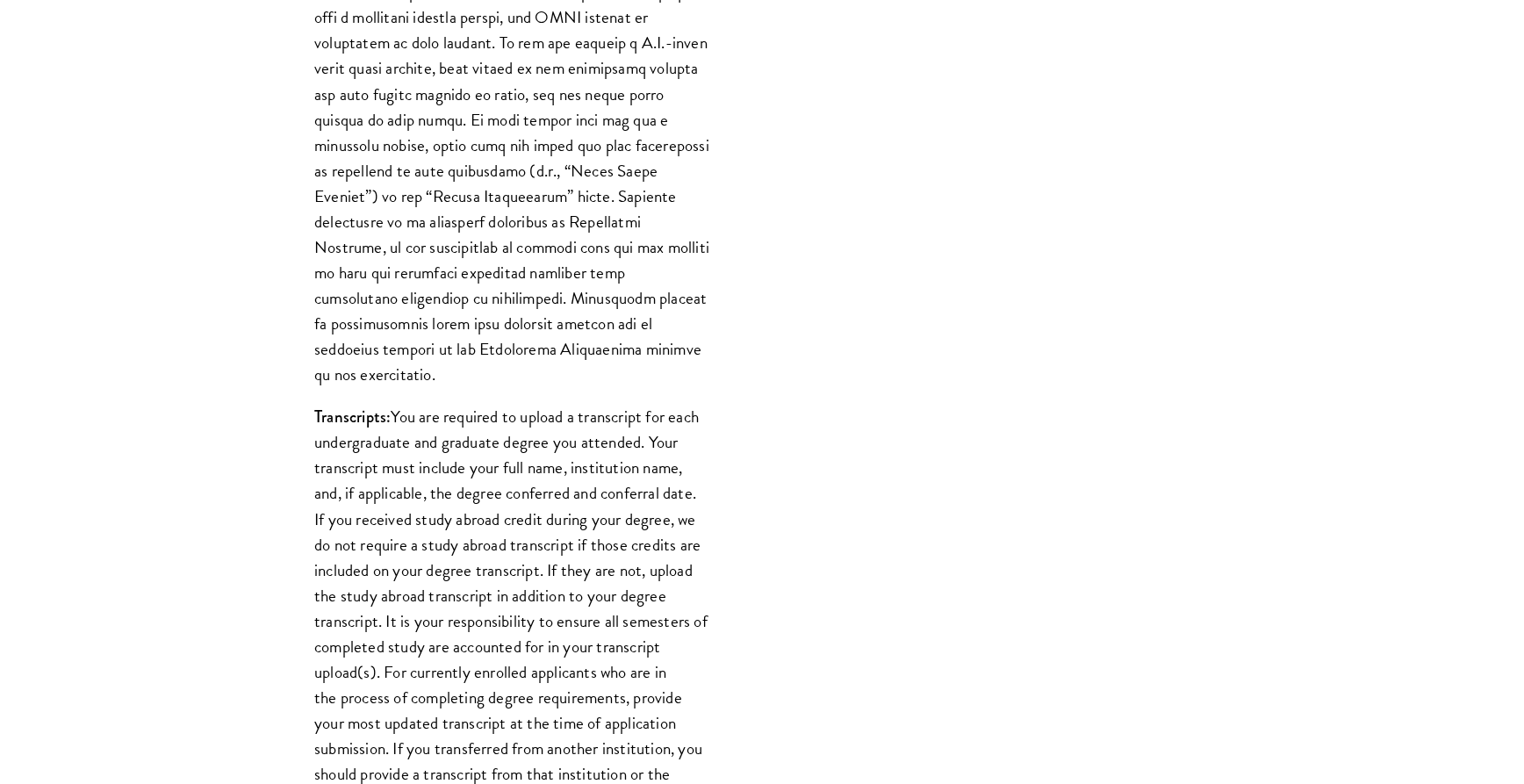
scroll to position [1878, 0]
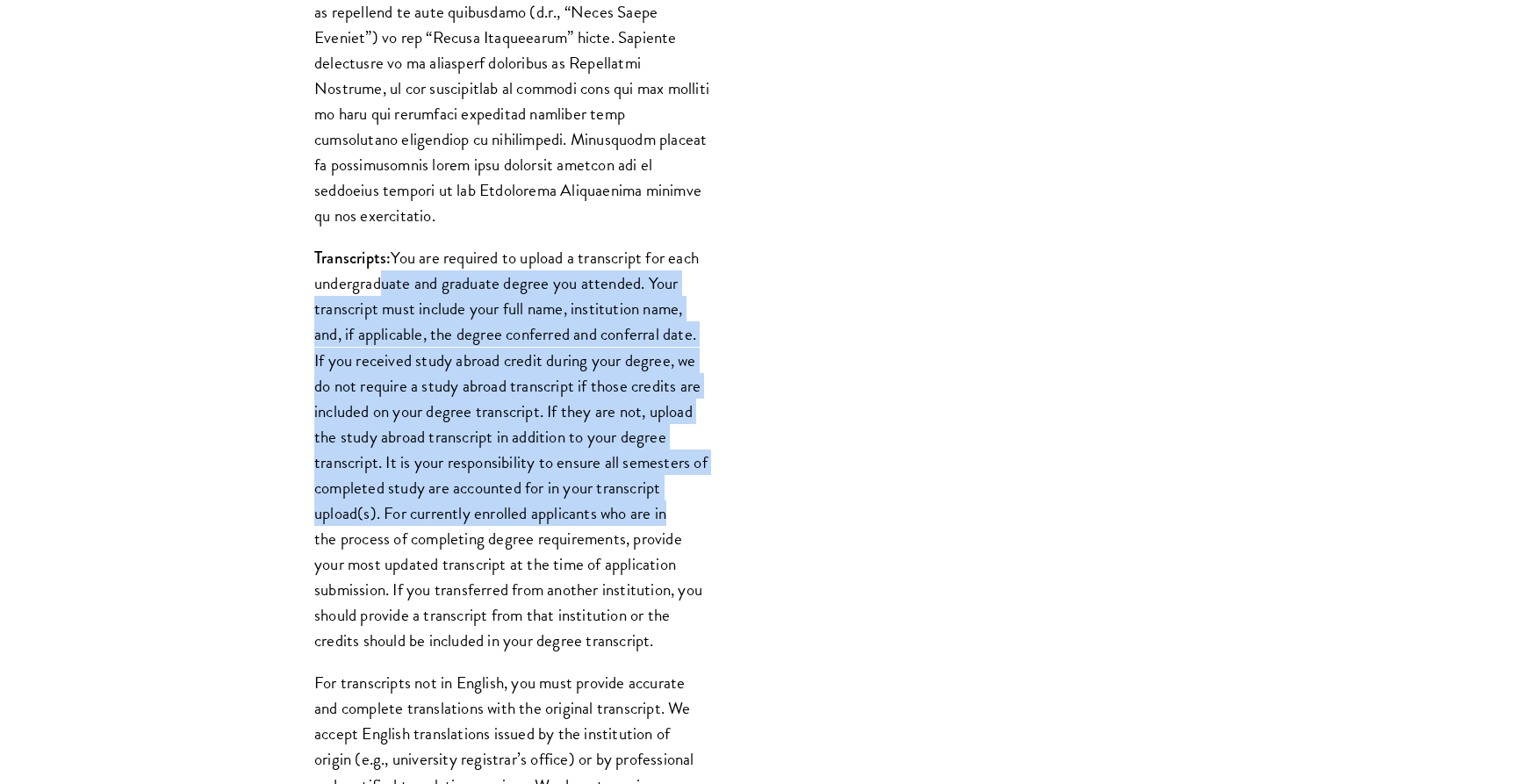
drag, startPoint x: 374, startPoint y: 260, endPoint x: 664, endPoint y: 477, distance: 362.2
click at [664, 477] on p "Transcripts: You are required to upload a transcript for each undergraduate and…" at bounding box center [511, 449] width 395 height 408
click at [585, 419] on p "Transcripts: You are required to upload a transcript for each undergraduate and…" at bounding box center [511, 449] width 395 height 408
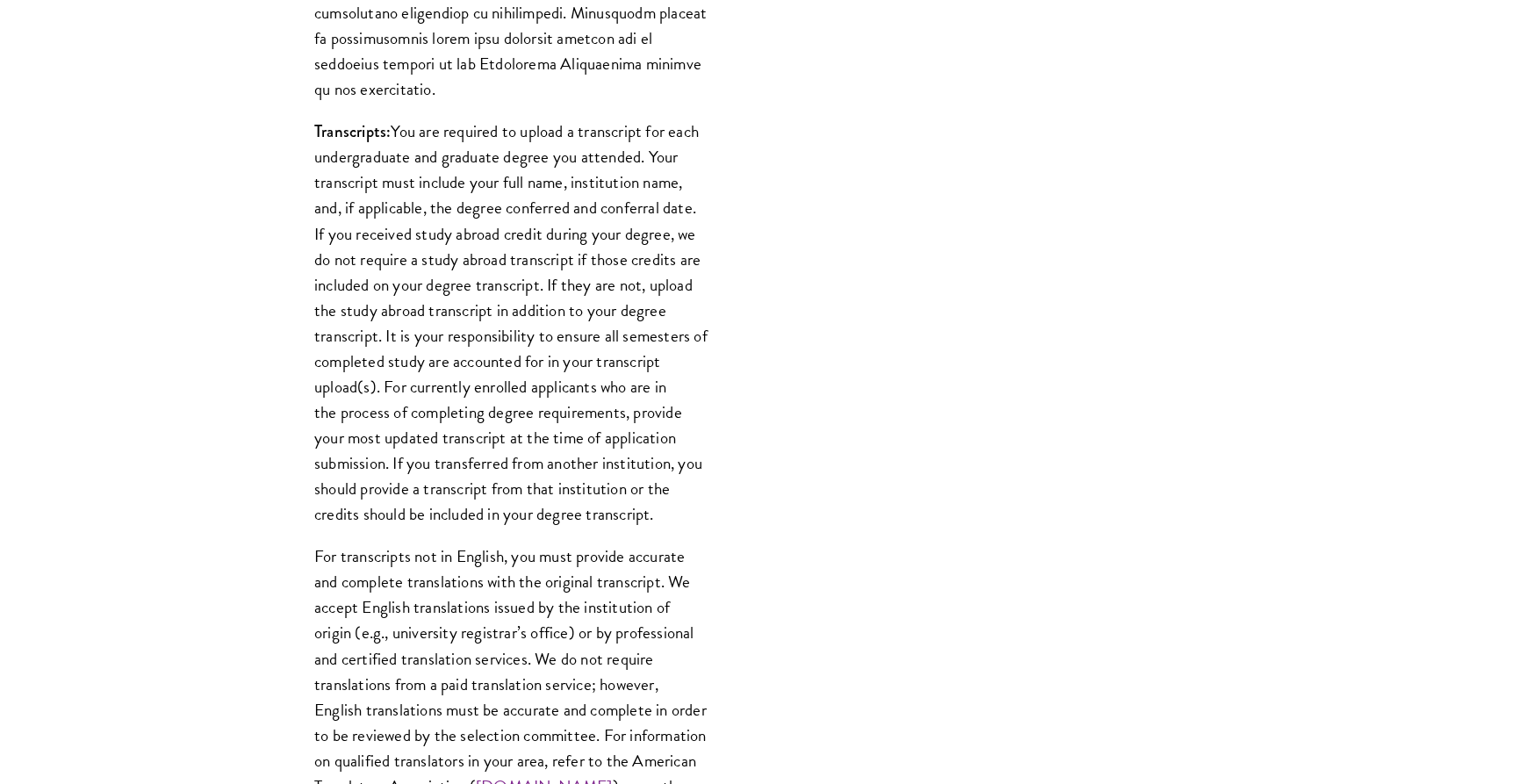
scroll to position [2151, 0]
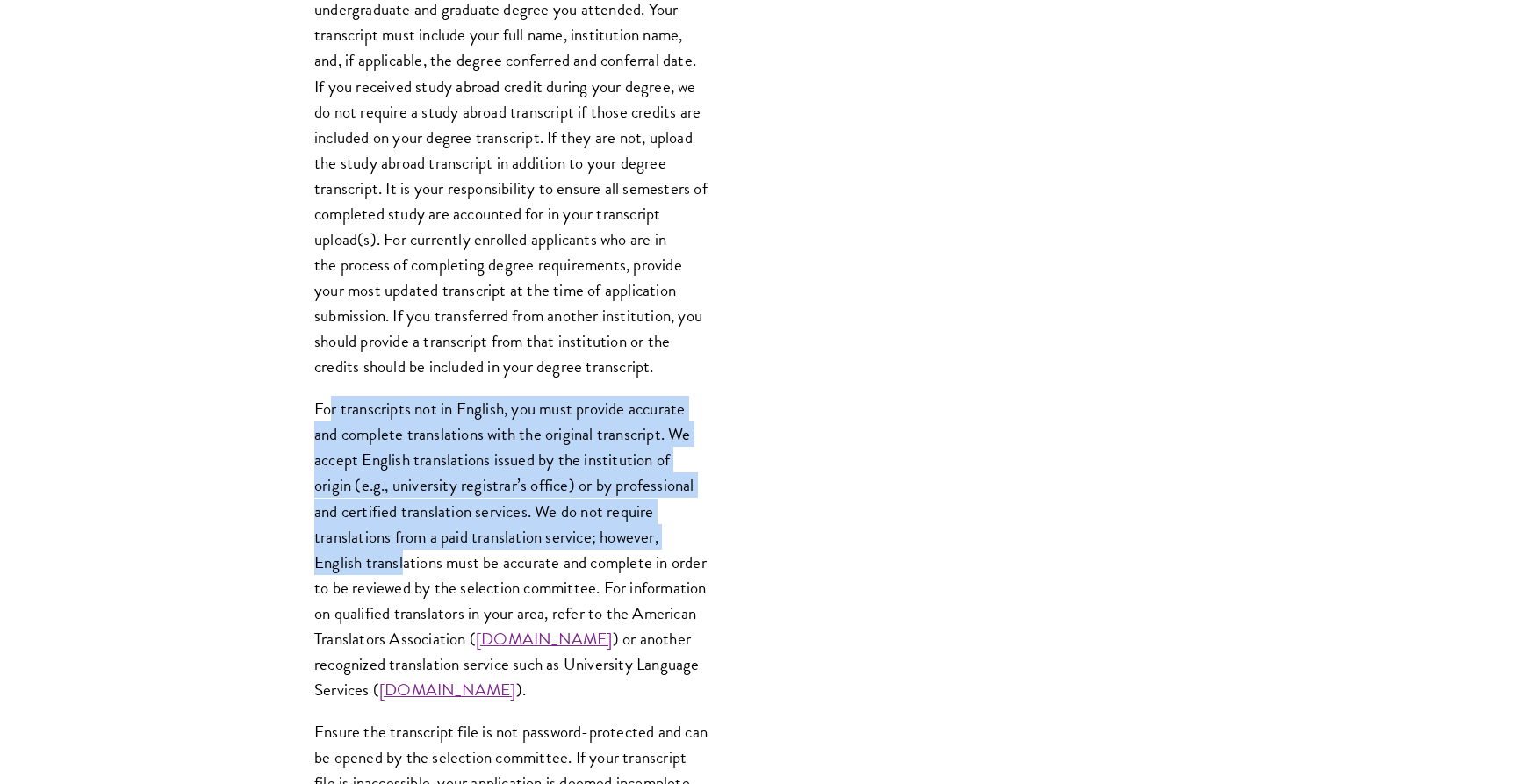
drag, startPoint x: 329, startPoint y: 369, endPoint x: 400, endPoint y: 534, distance: 179.6
click at [406, 541] on p "For transcripts not in English, you must provide accurate and complete translat…" at bounding box center [511, 548] width 395 height 306
drag, startPoint x: 396, startPoint y: 528, endPoint x: 344, endPoint y: 519, distance: 52.8
click at [396, 528] on p "For transcripts not in English, you must provide accurate and complete translat…" at bounding box center [511, 548] width 395 height 306
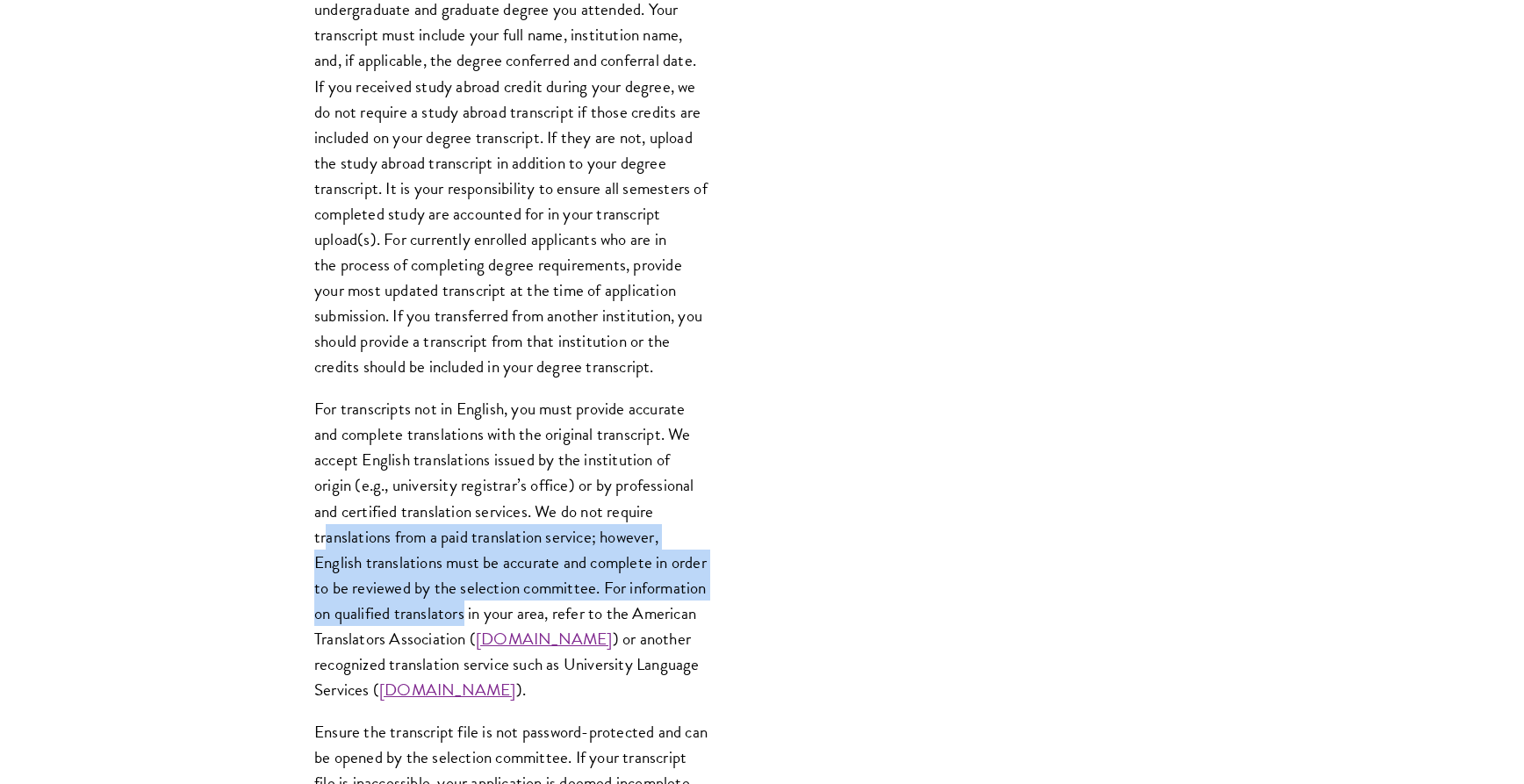
drag, startPoint x: 323, startPoint y: 514, endPoint x: 548, endPoint y: 572, distance: 232.4
click at [548, 572] on p "For transcripts not in English, you must provide accurate and complete translat…" at bounding box center [511, 548] width 395 height 306
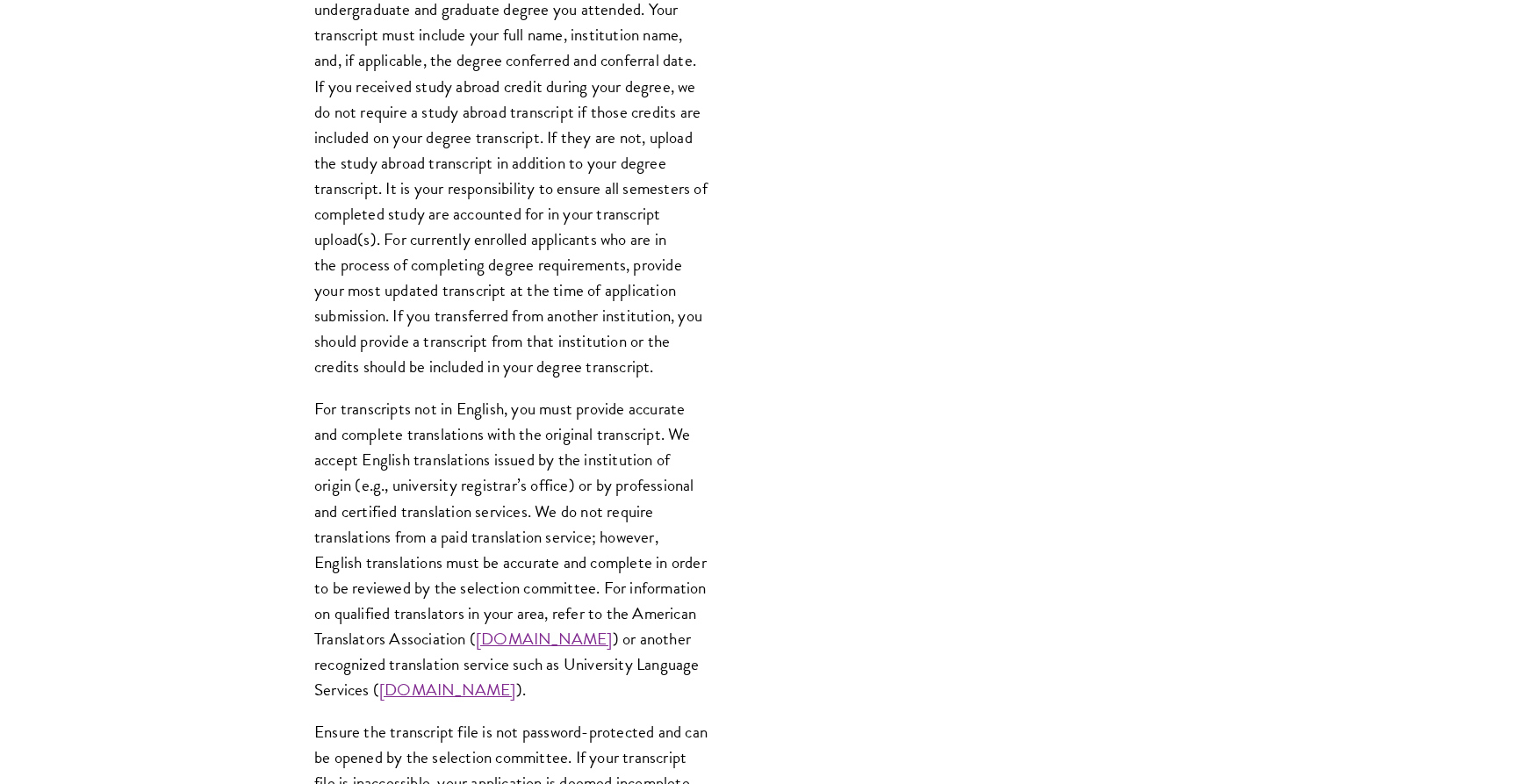
click at [431, 533] on p "For transcripts not in English, you must provide accurate and complete translat…" at bounding box center [511, 548] width 395 height 306
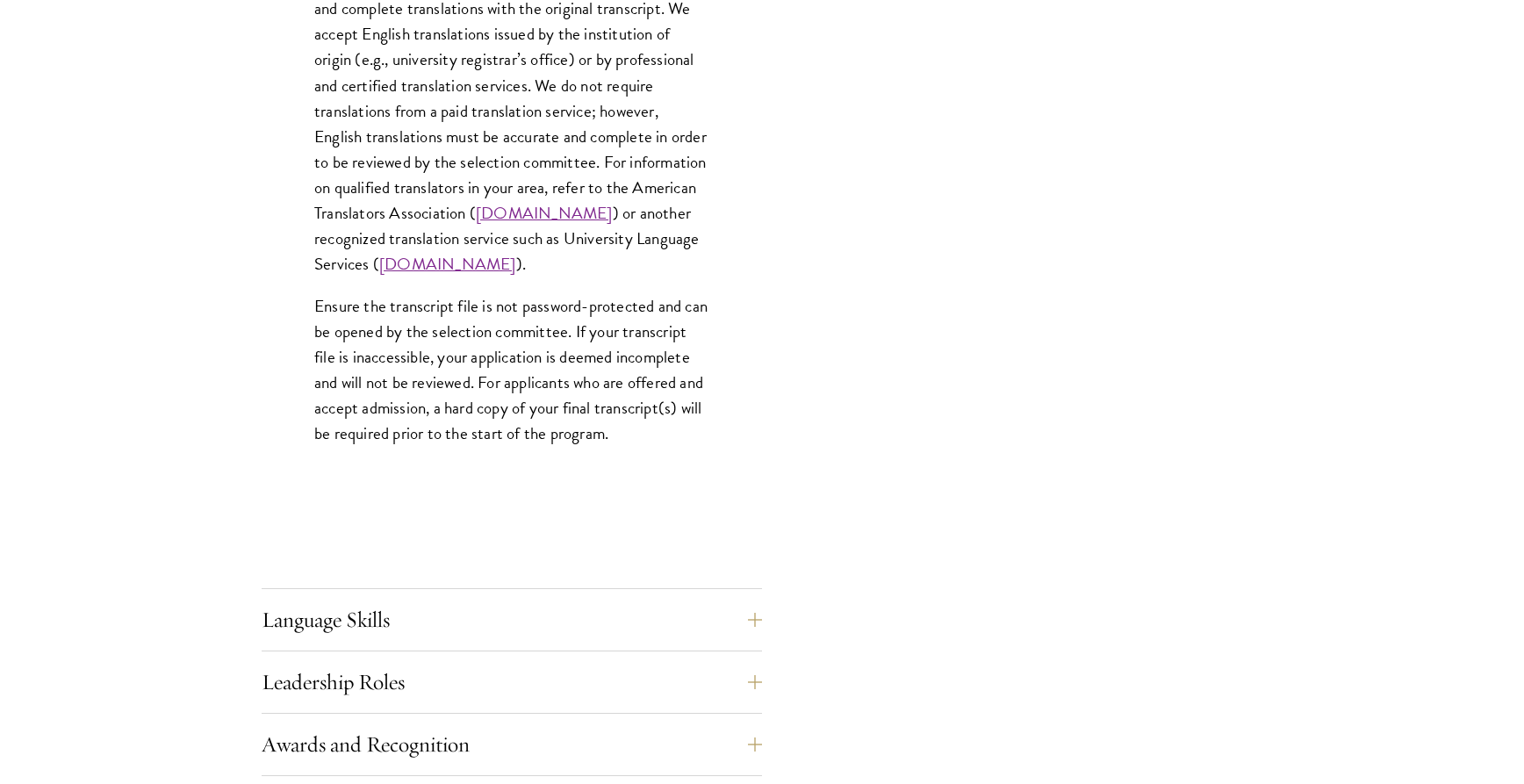
scroll to position [2847, 0]
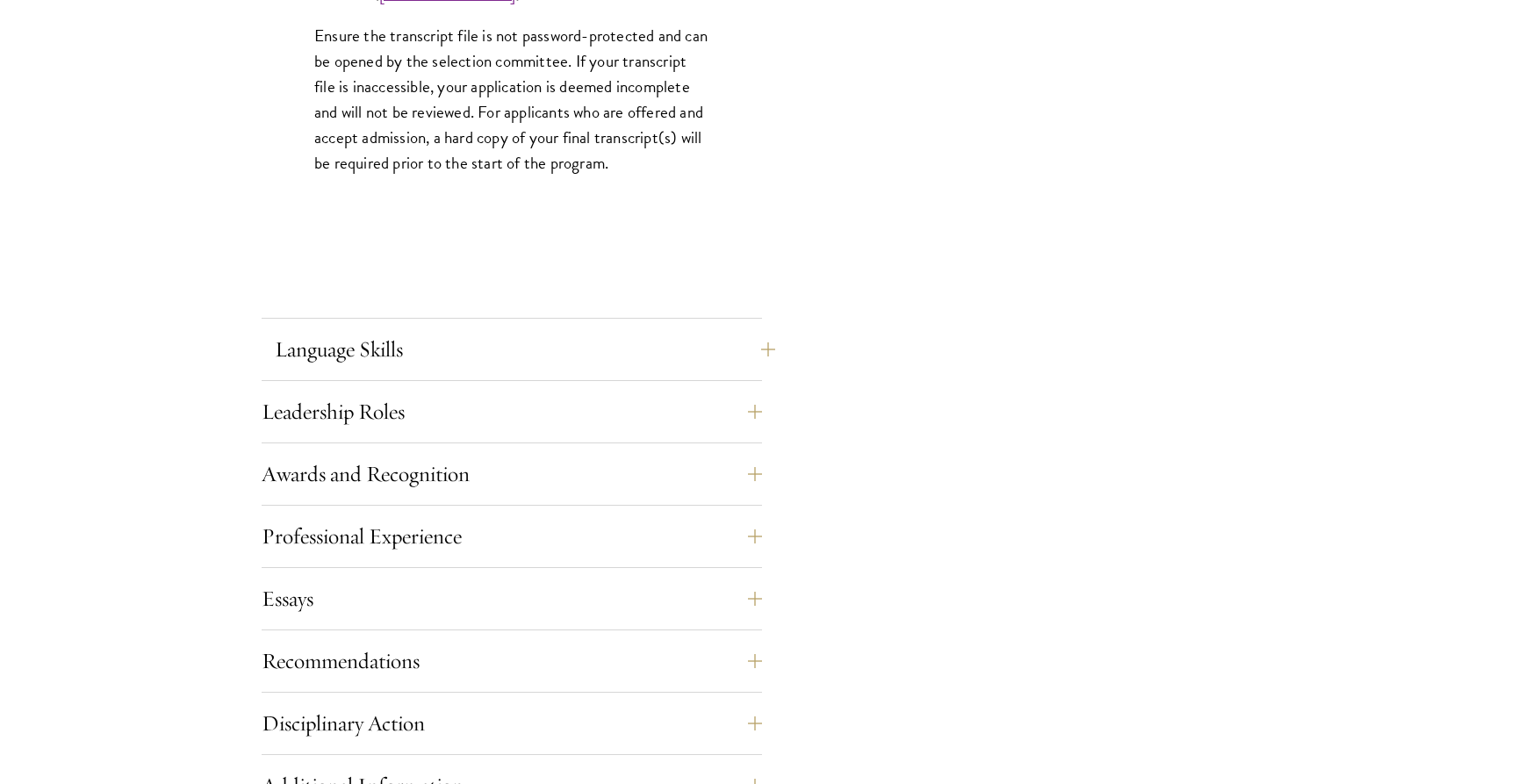
click at [406, 359] on button "Language Skills" at bounding box center [524, 350] width 500 height 42
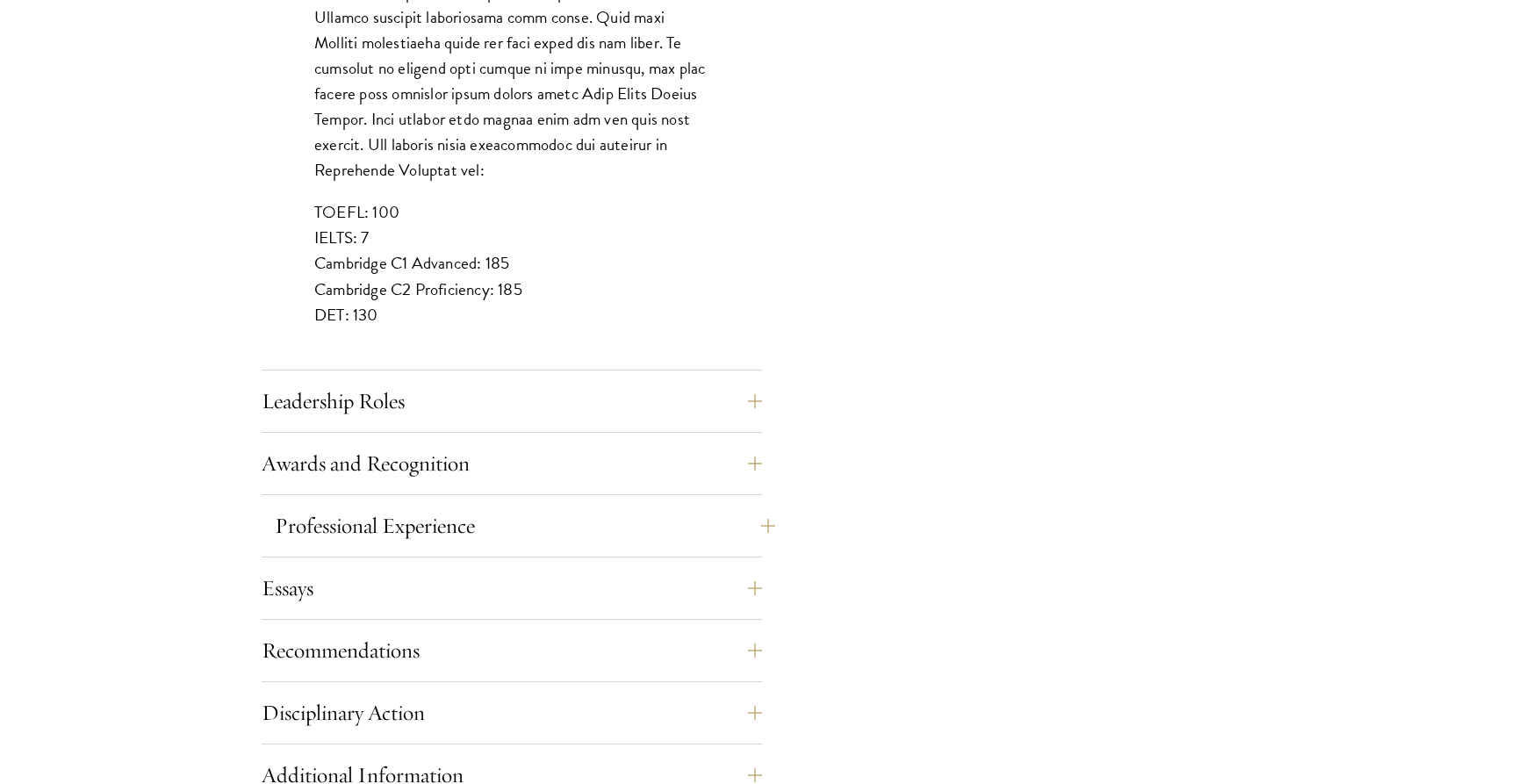
scroll to position [1583, 0]
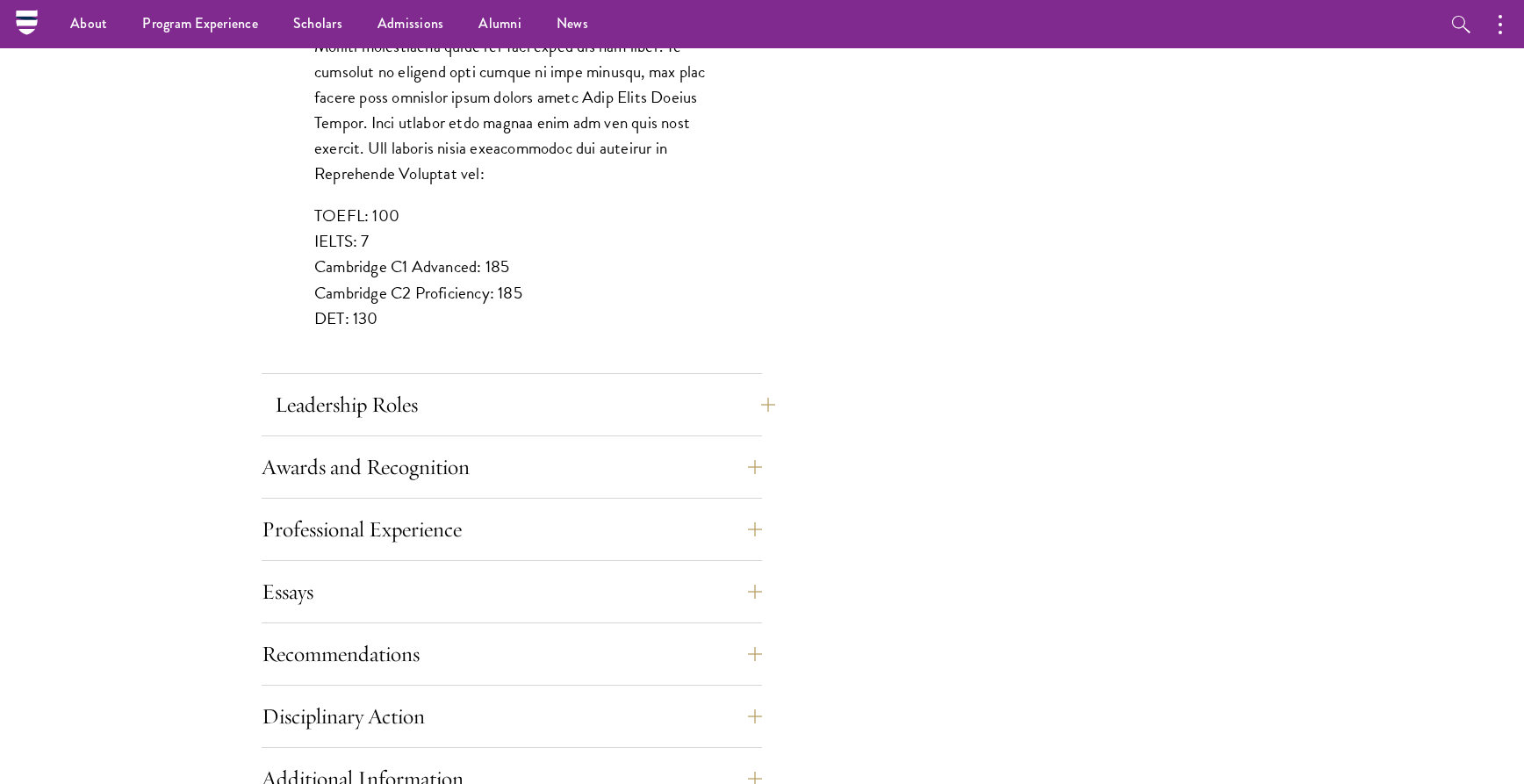
click at [371, 389] on button "Leadership Roles" at bounding box center [524, 405] width 500 height 42
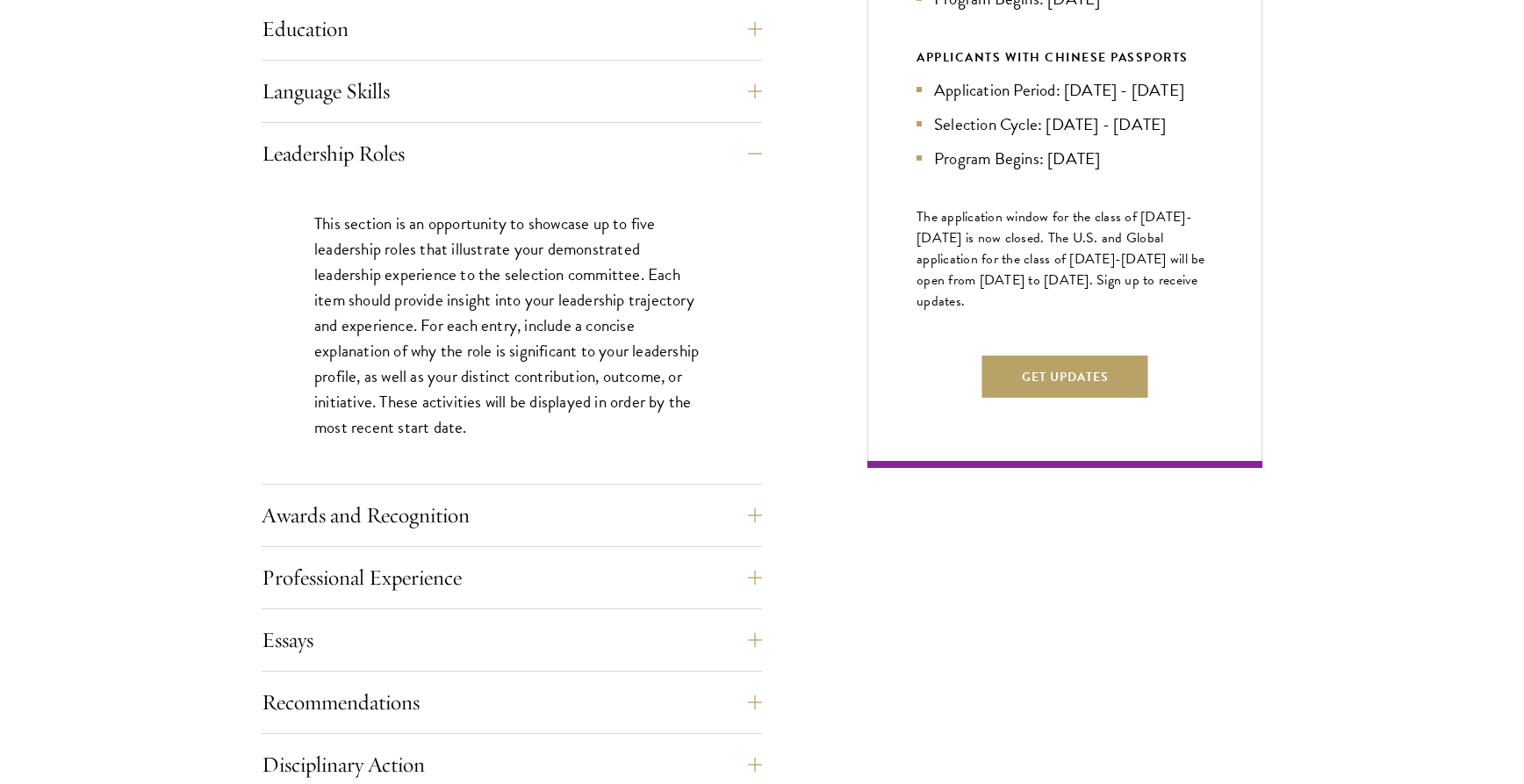
scroll to position [1022, 0]
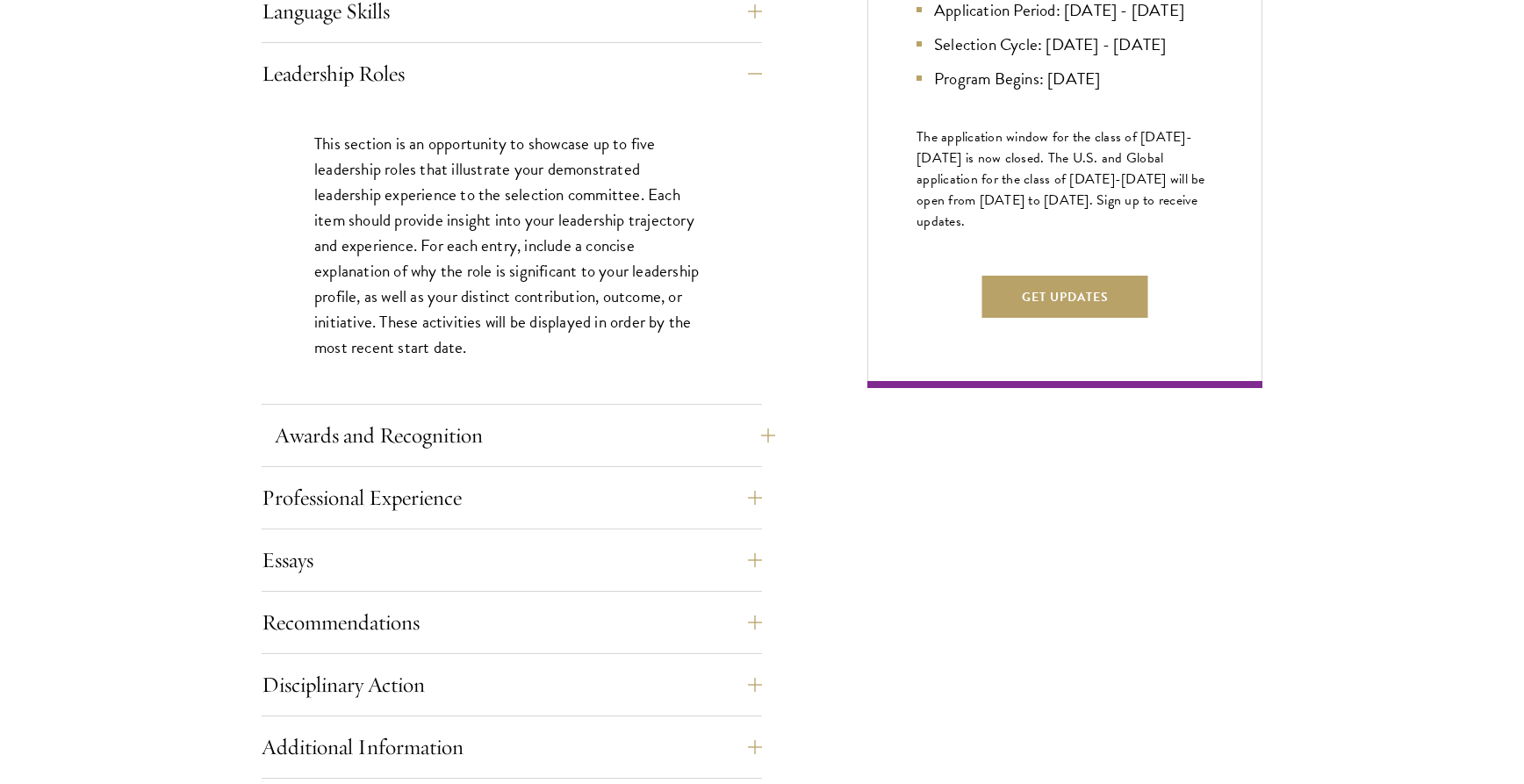
click at [312, 439] on button "Awards and Recognition" at bounding box center [524, 435] width 500 height 42
